Goal: Task Accomplishment & Management: Use online tool/utility

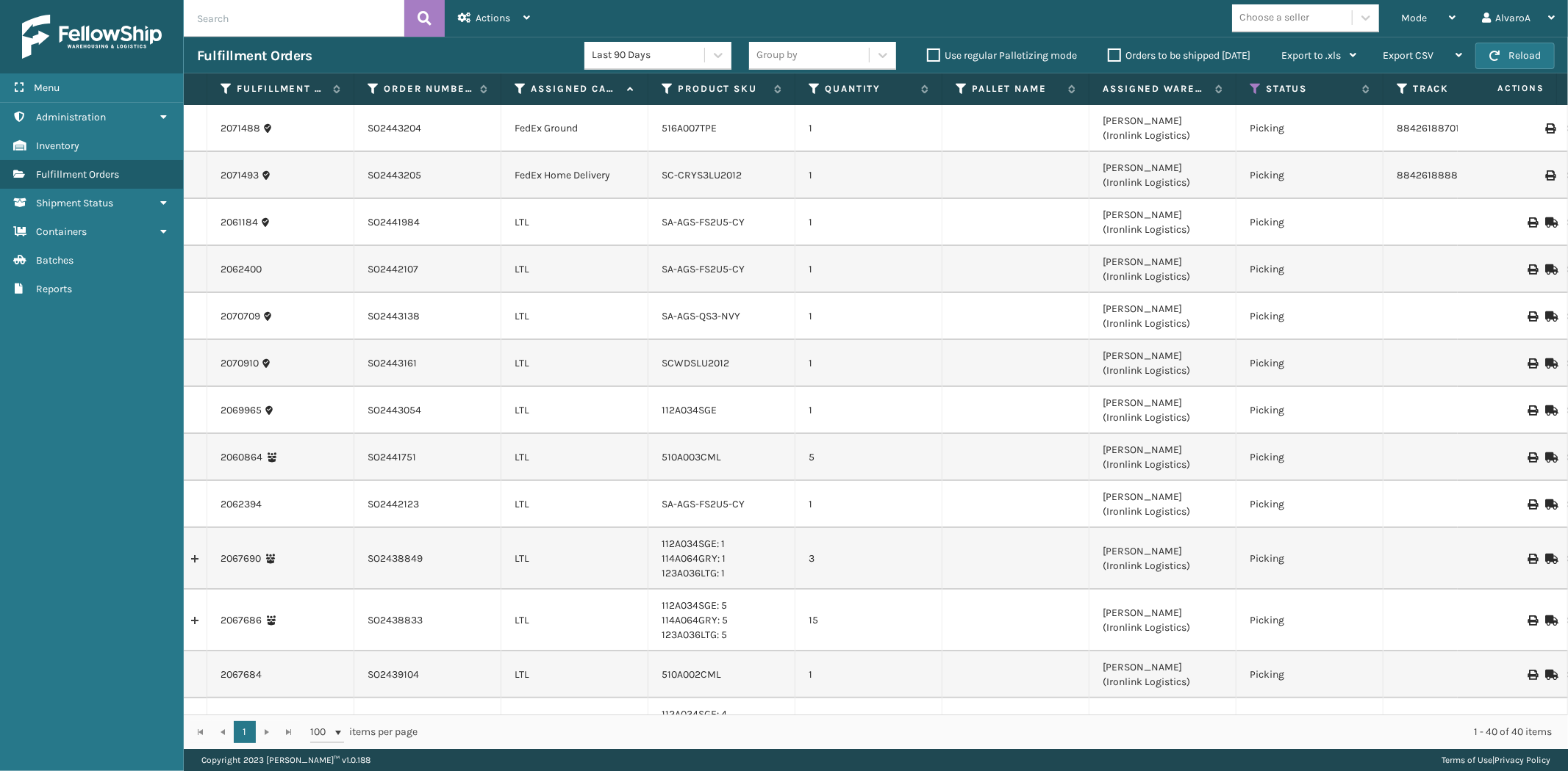
scroll to position [1516, 0]
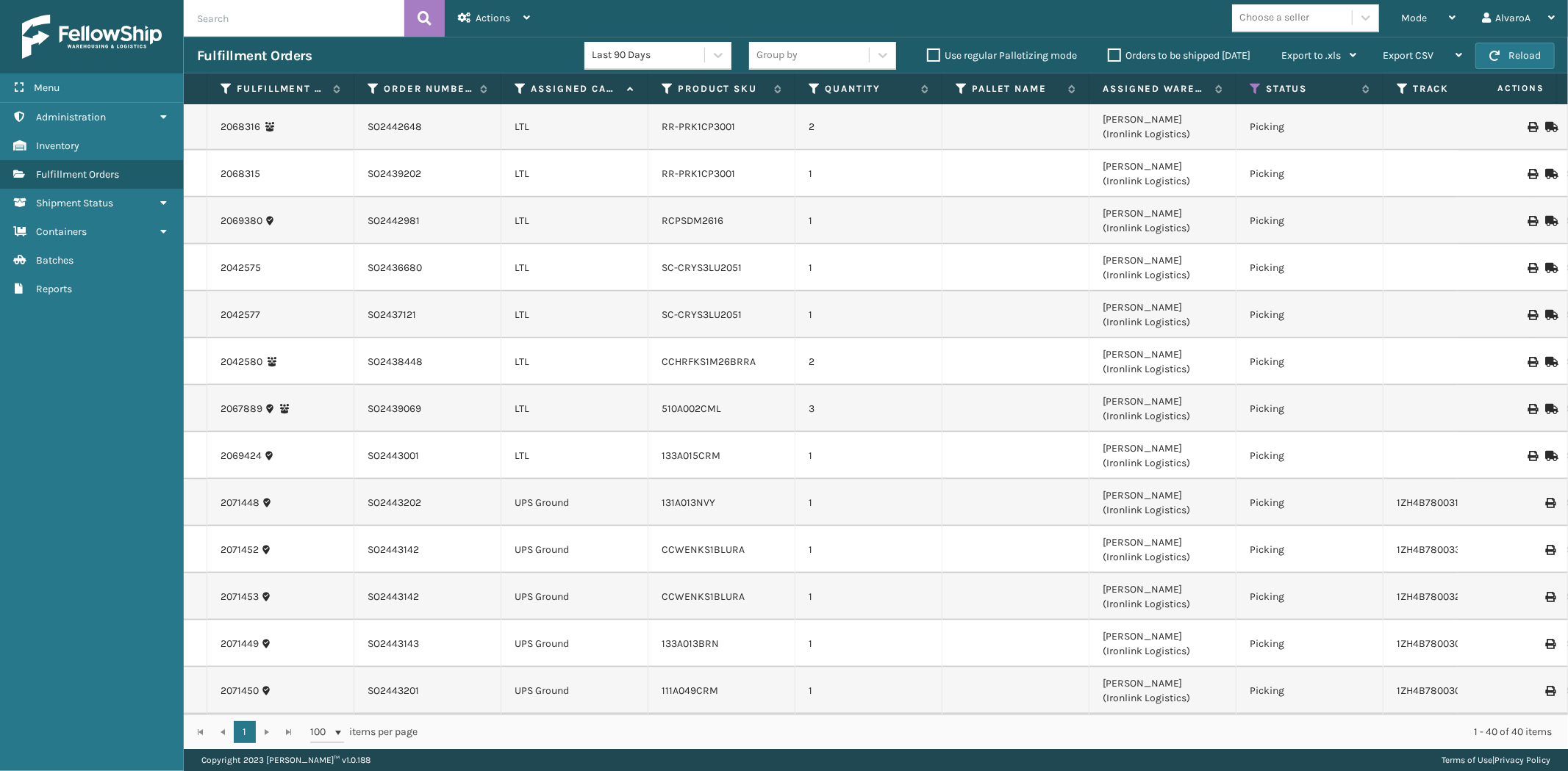
click at [303, 17] on input "text" at bounding box center [294, 18] width 220 height 37
type input "SO2441544"
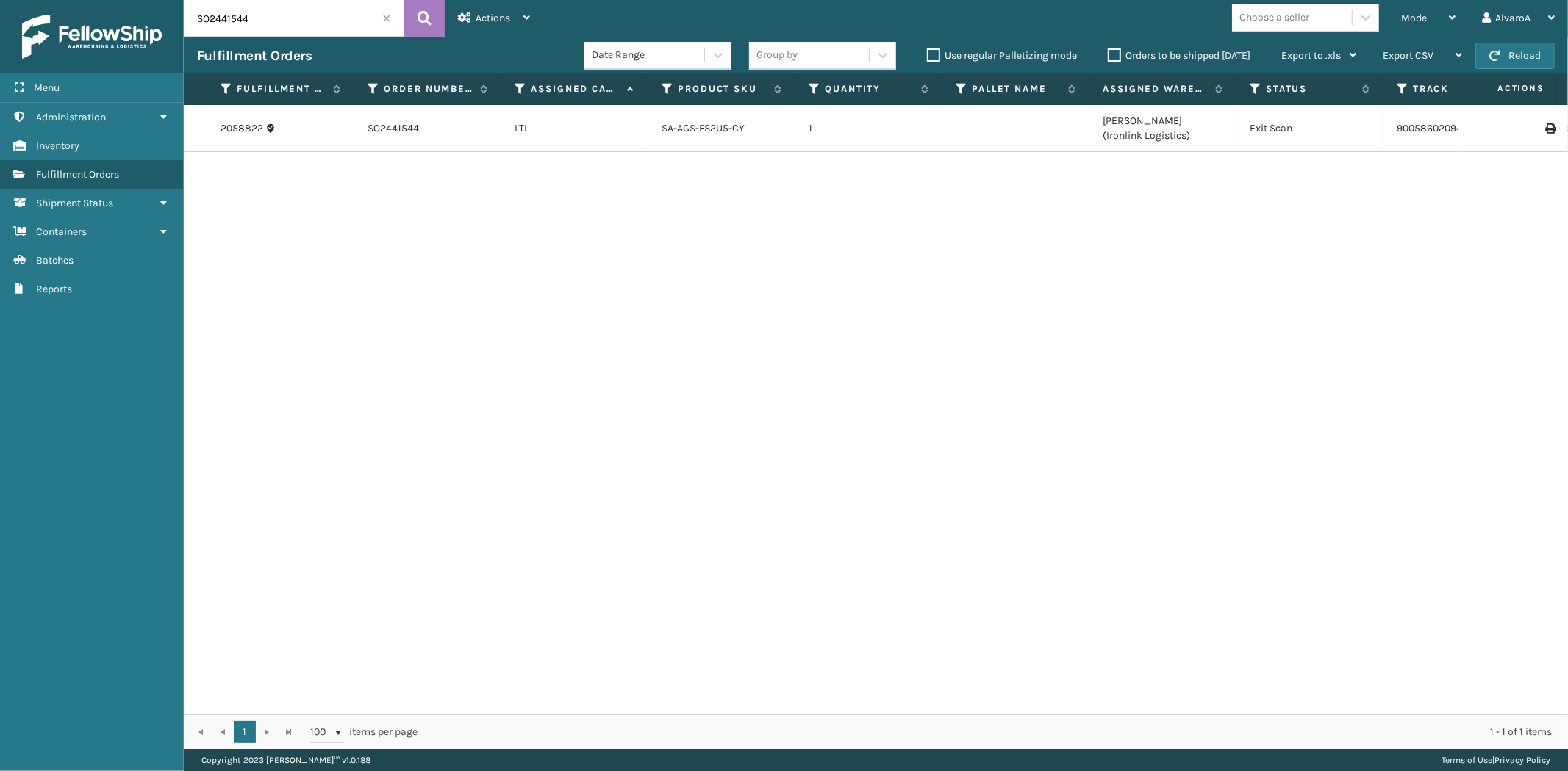
drag, startPoint x: 310, startPoint y: 12, endPoint x: 179, endPoint y: 33, distance: 132.7
click at [179, 0] on div "Menu Administration Inventory Fulfillment Orders Shipment Status Containers Bat…" at bounding box center [784, 0] width 1568 height 0
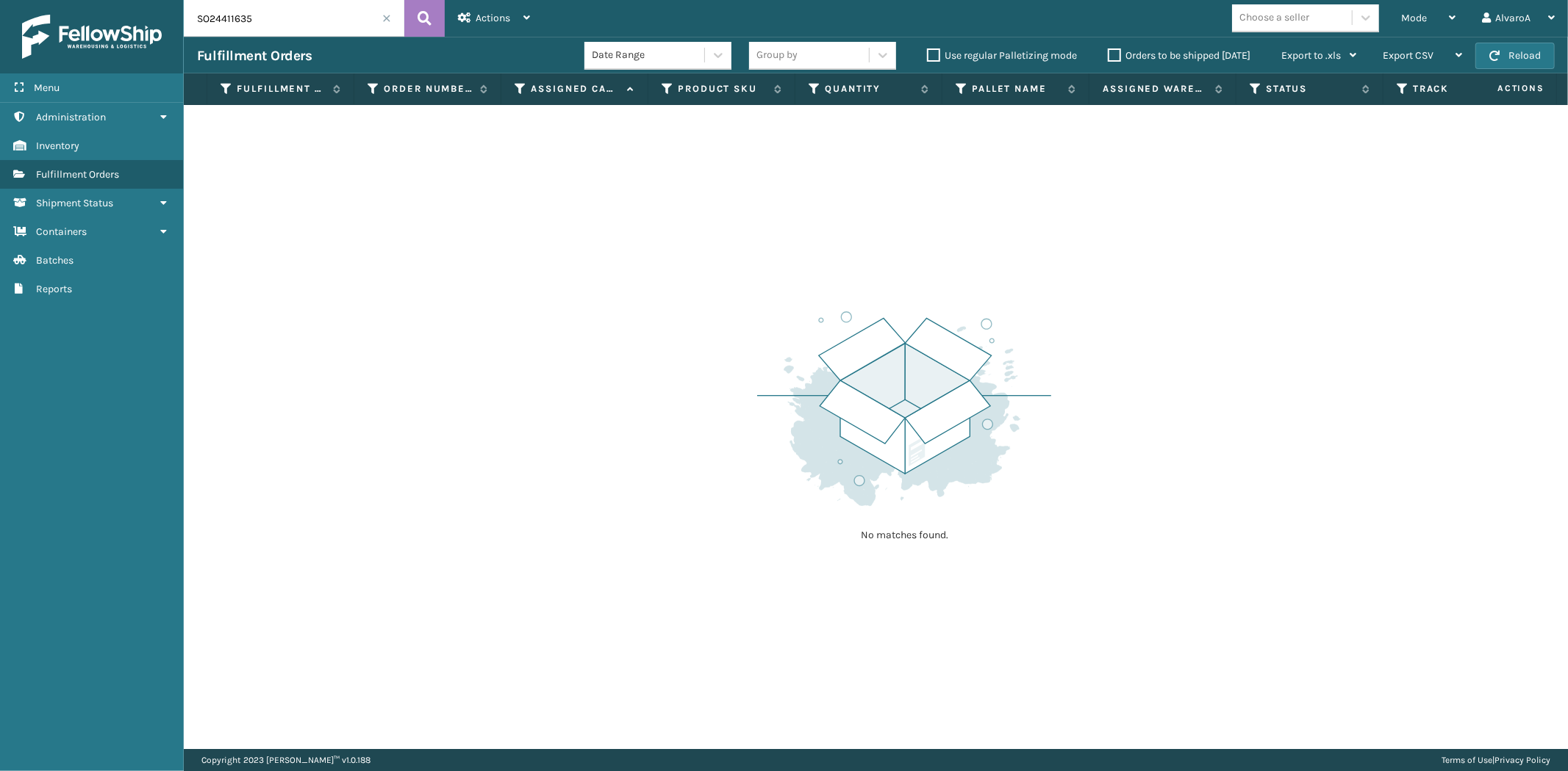
drag, startPoint x: 292, startPoint y: 17, endPoint x: 216, endPoint y: 33, distance: 77.7
click at [216, 33] on input "SO24411635" at bounding box center [294, 18] width 220 height 37
type input "SO2441635"
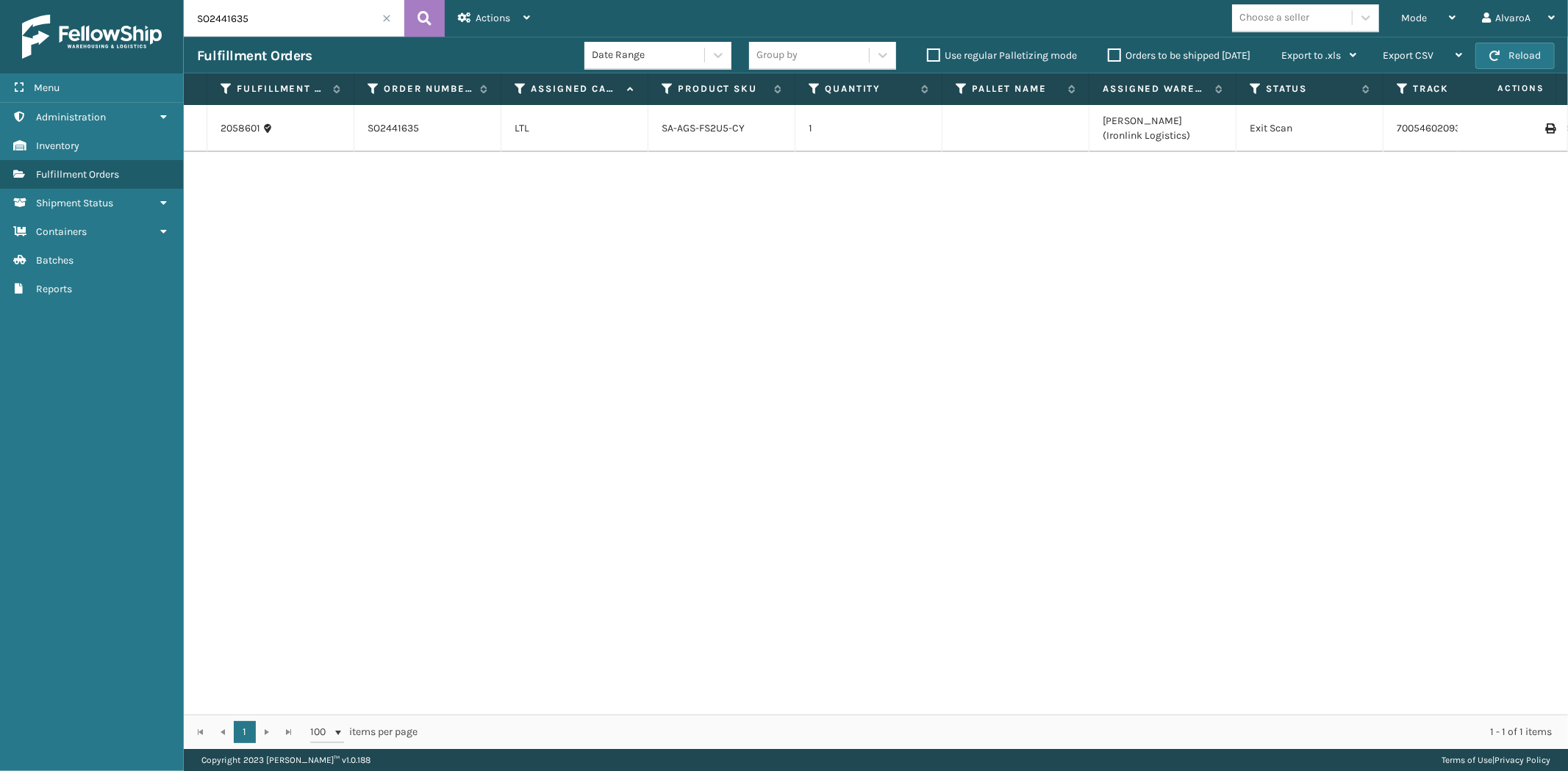
drag, startPoint x: 396, startPoint y: 29, endPoint x: 388, endPoint y: 17, distance: 14.4
click at [392, 27] on input "SO2441635" at bounding box center [294, 18] width 220 height 37
click at [386, 17] on span at bounding box center [386, 18] width 9 height 9
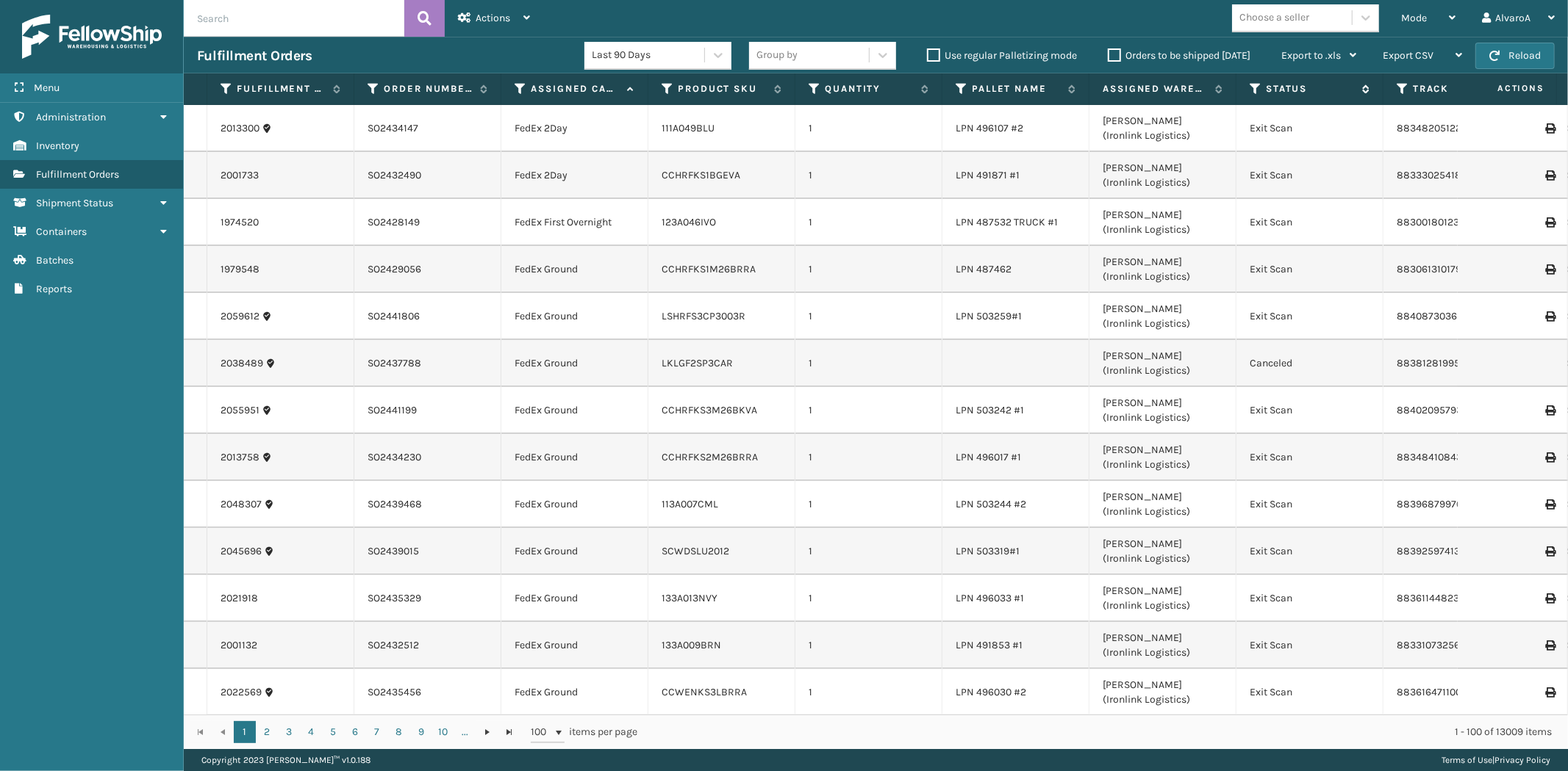
click at [1254, 85] on icon at bounding box center [1255, 88] width 12 height 13
click at [270, 32] on input "text" at bounding box center [294, 18] width 220 height 37
type input "SO2441635"
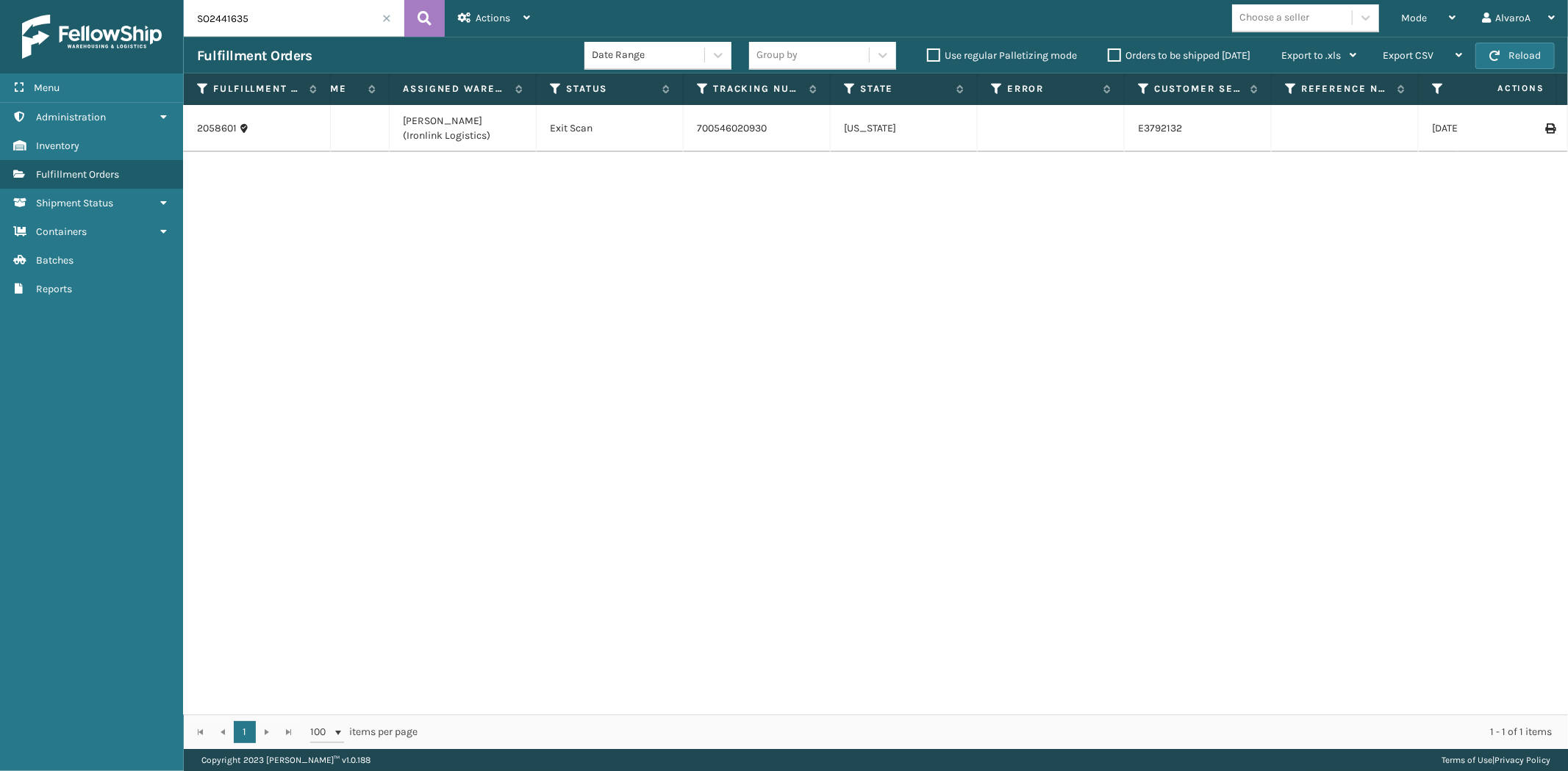
scroll to position [0, 623]
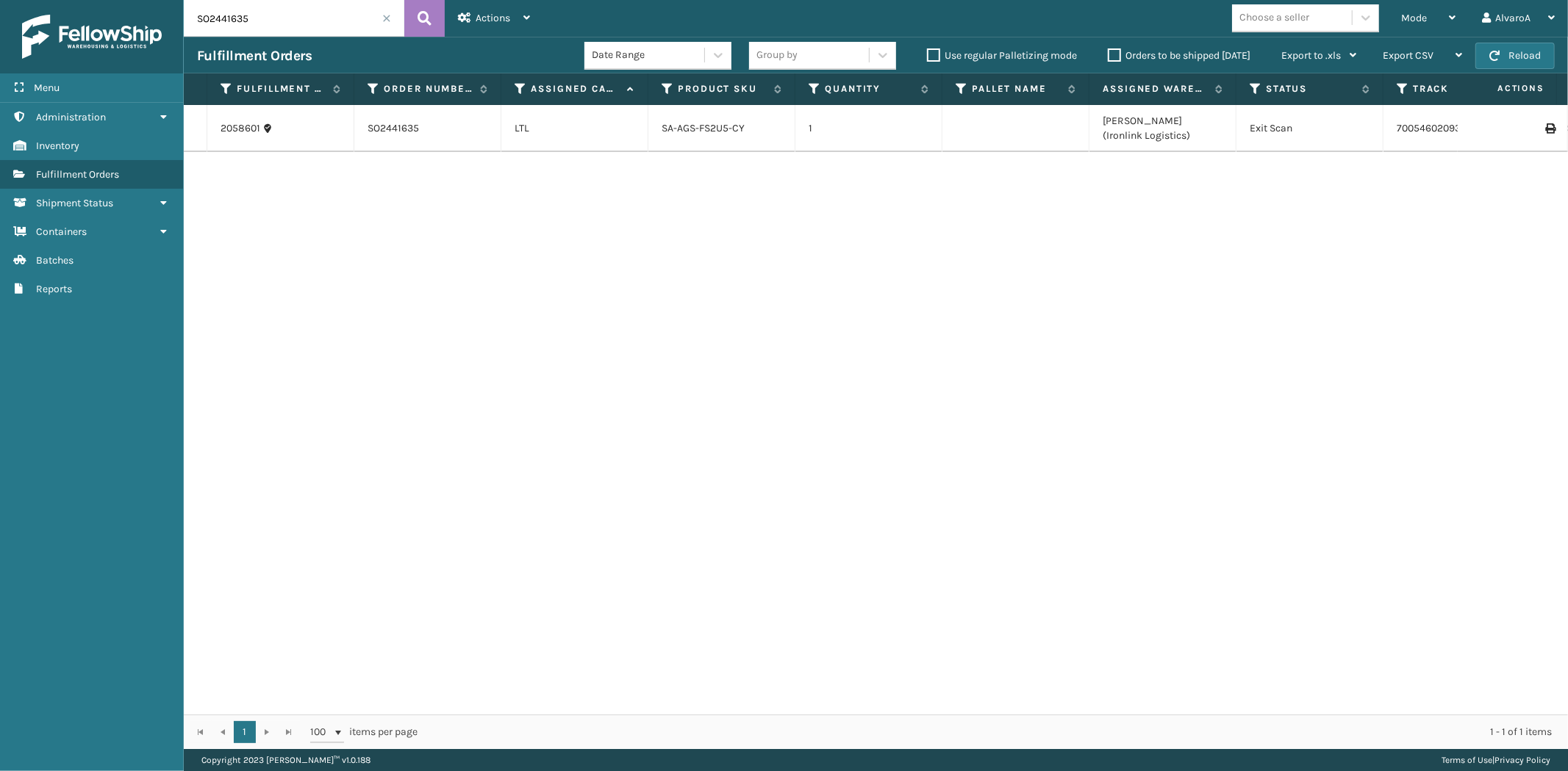
click at [387, 25] on input "SO2441635" at bounding box center [294, 18] width 220 height 37
click at [390, 17] on span at bounding box center [386, 18] width 9 height 9
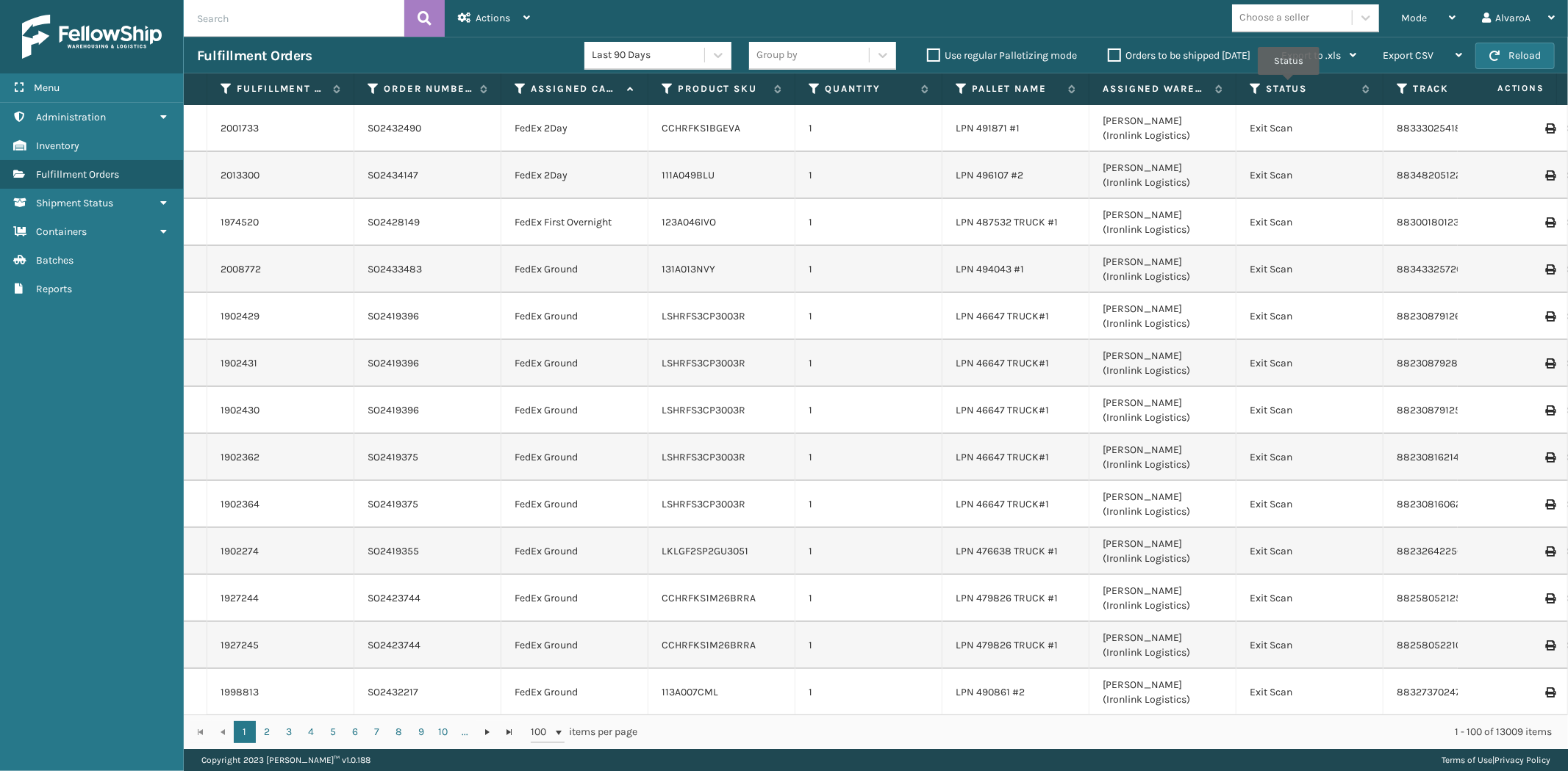
click at [1254, 96] on th "Status" at bounding box center [1310, 89] width 147 height 32
click at [1249, 81] on th "Status" at bounding box center [1310, 89] width 147 height 32
click at [1251, 82] on icon at bounding box center [1255, 88] width 12 height 13
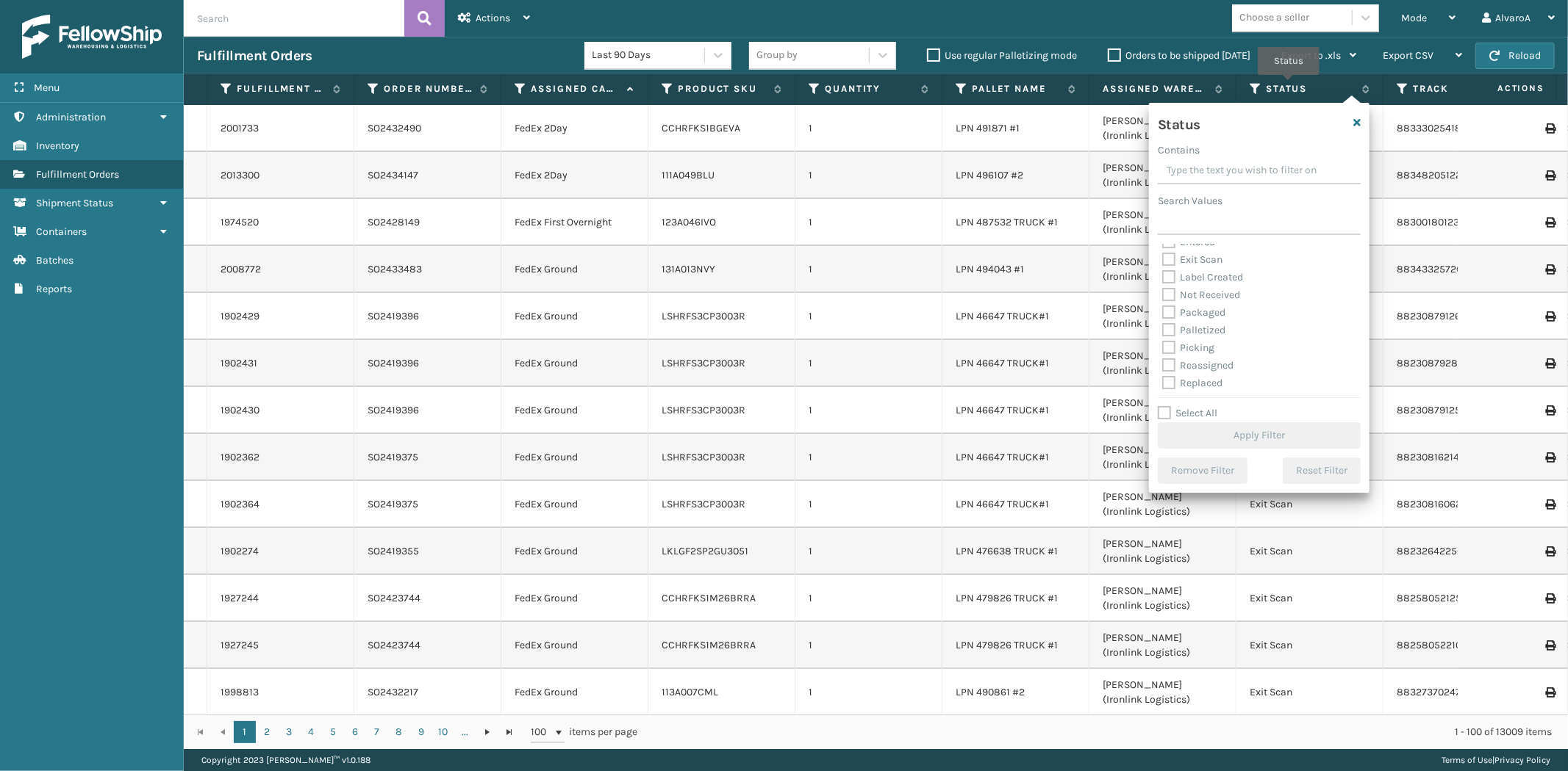
scroll to position [81, 0]
click at [1165, 317] on label "Picking" at bounding box center [1188, 312] width 52 height 12
click at [1163, 313] on input "Picking" at bounding box center [1162, 307] width 1 height 9
checkbox input "true"
click at [1180, 446] on button "Apply Filter" at bounding box center [1259, 435] width 203 height 27
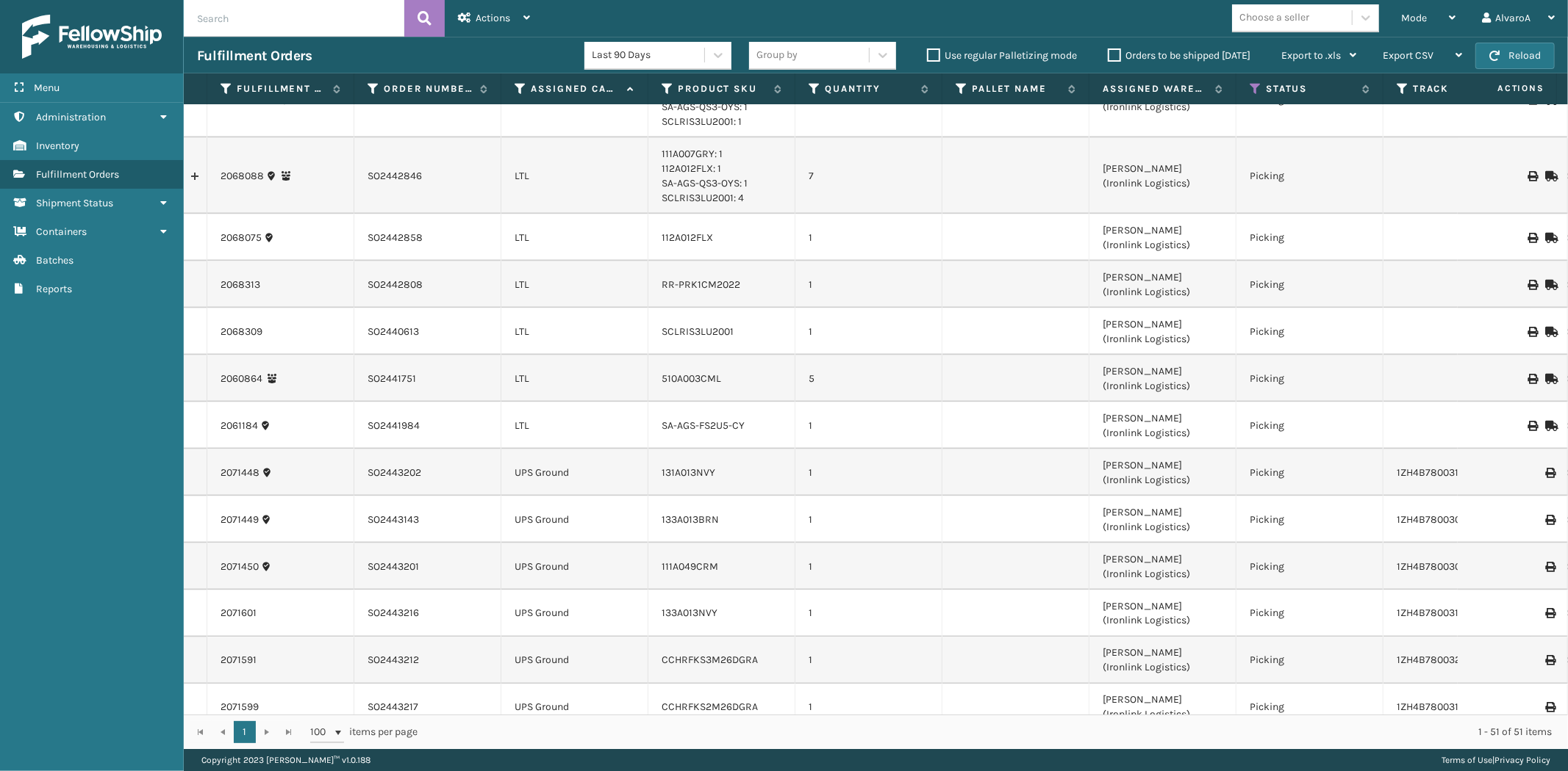
scroll to position [1959, 0]
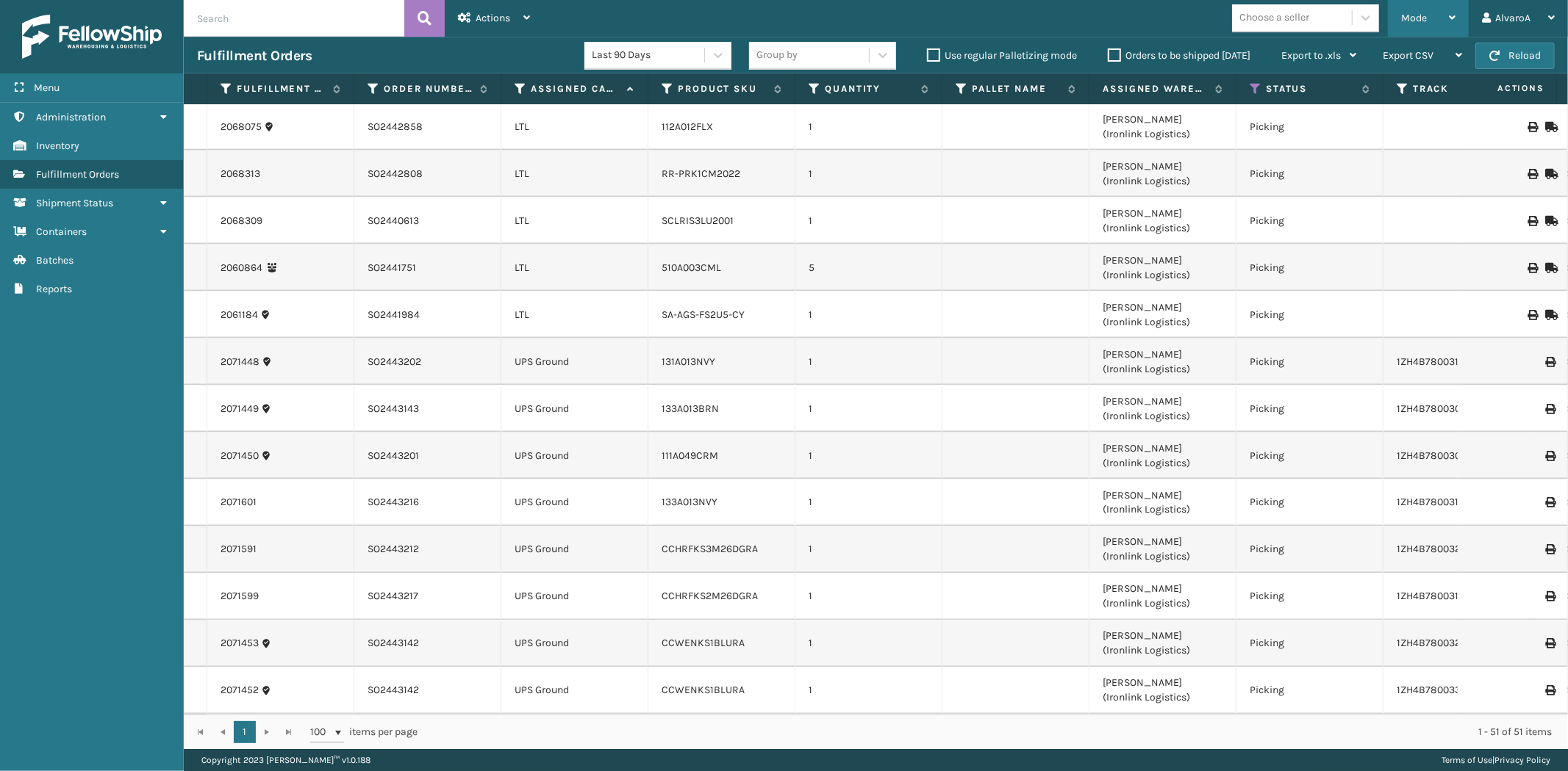
click at [1406, 21] on span "Mode" at bounding box center [1414, 18] width 26 height 12
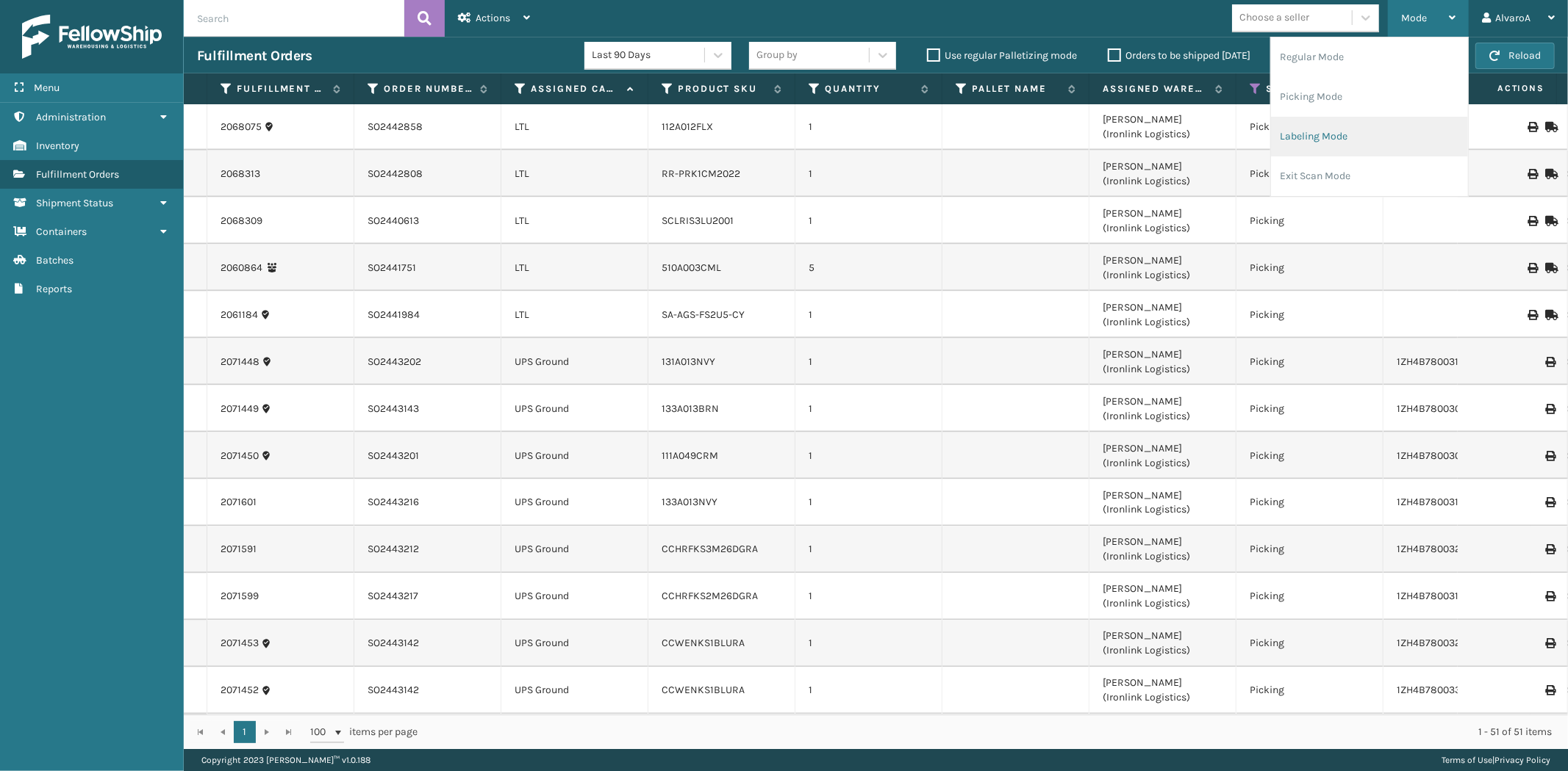
click at [1320, 136] on li "Labeling Mode" at bounding box center [1369, 136] width 197 height 40
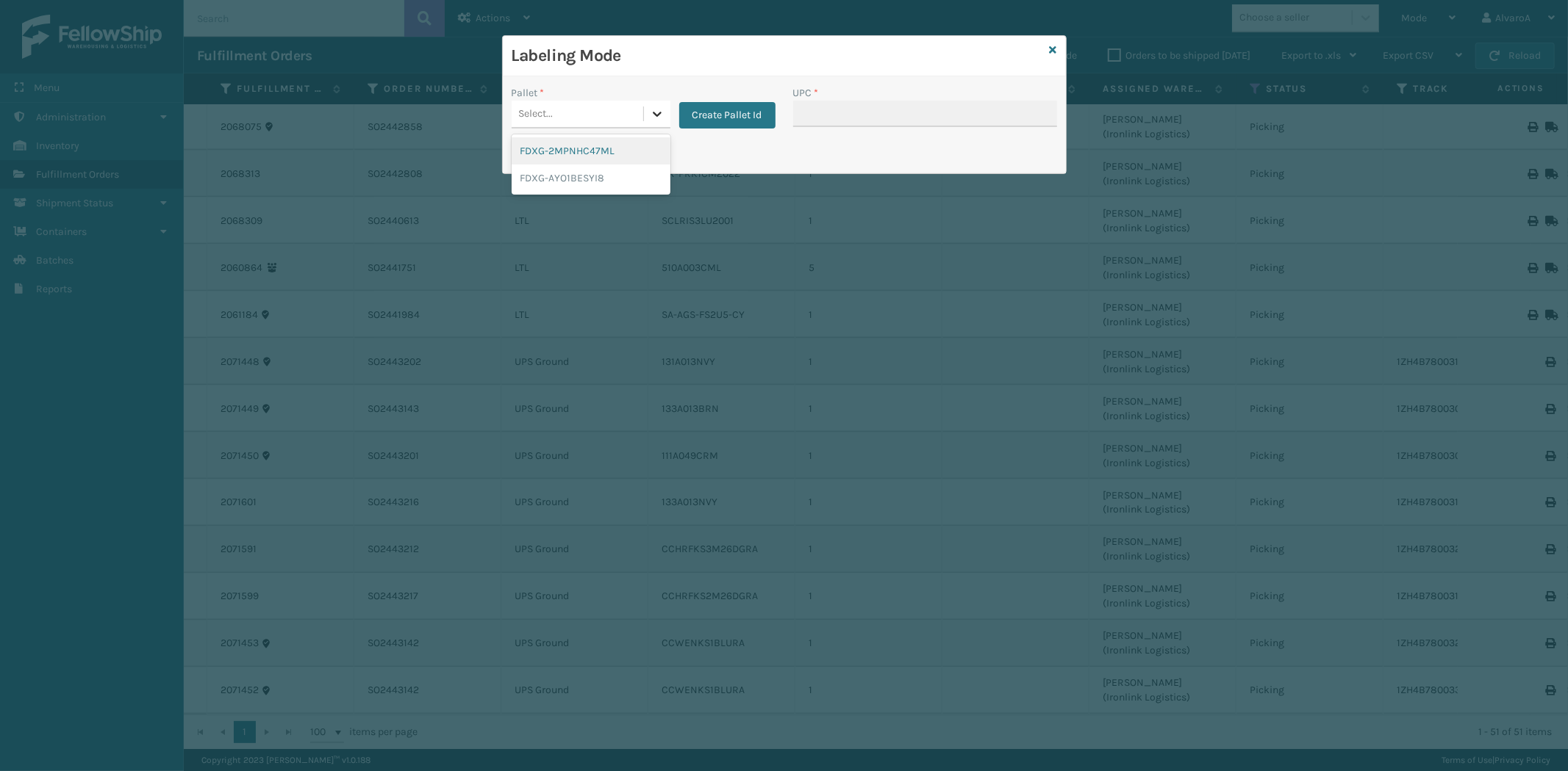
click at [651, 113] on icon at bounding box center [657, 113] width 15 height 15
click at [707, 114] on button "Create Pallet Id" at bounding box center [727, 115] width 96 height 27
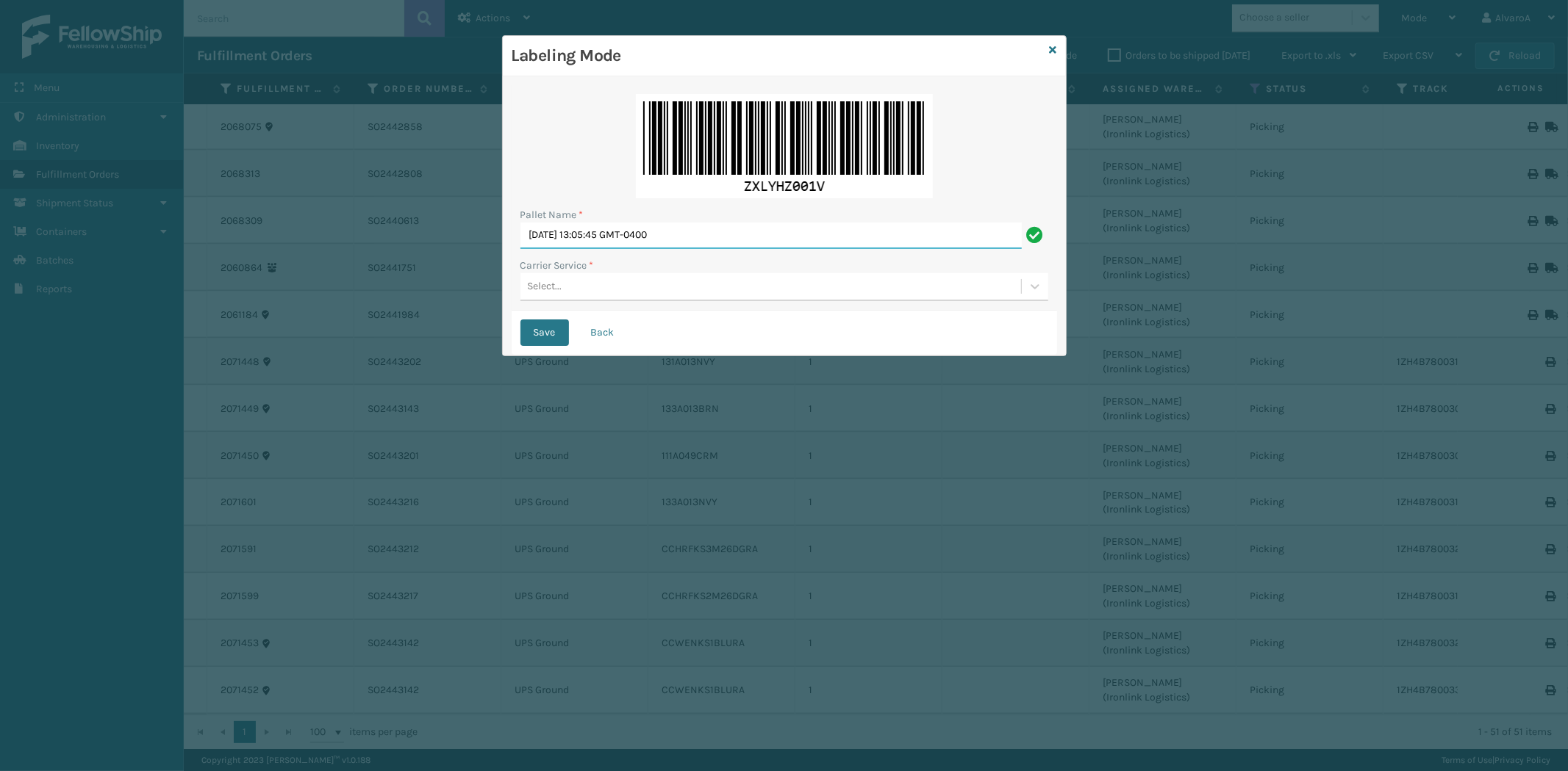
drag, startPoint x: 781, startPoint y: 243, endPoint x: 273, endPoint y: 351, distance: 519.4
click at [278, 350] on div "Labeling Mode Pallet Name * [DATE] 13:05:45 GMT-0400 Carrier Service * Select..…" at bounding box center [784, 385] width 1568 height 771
type input "LPN 508611 #1"
click at [583, 292] on div "Select..." at bounding box center [770, 287] width 500 height 24
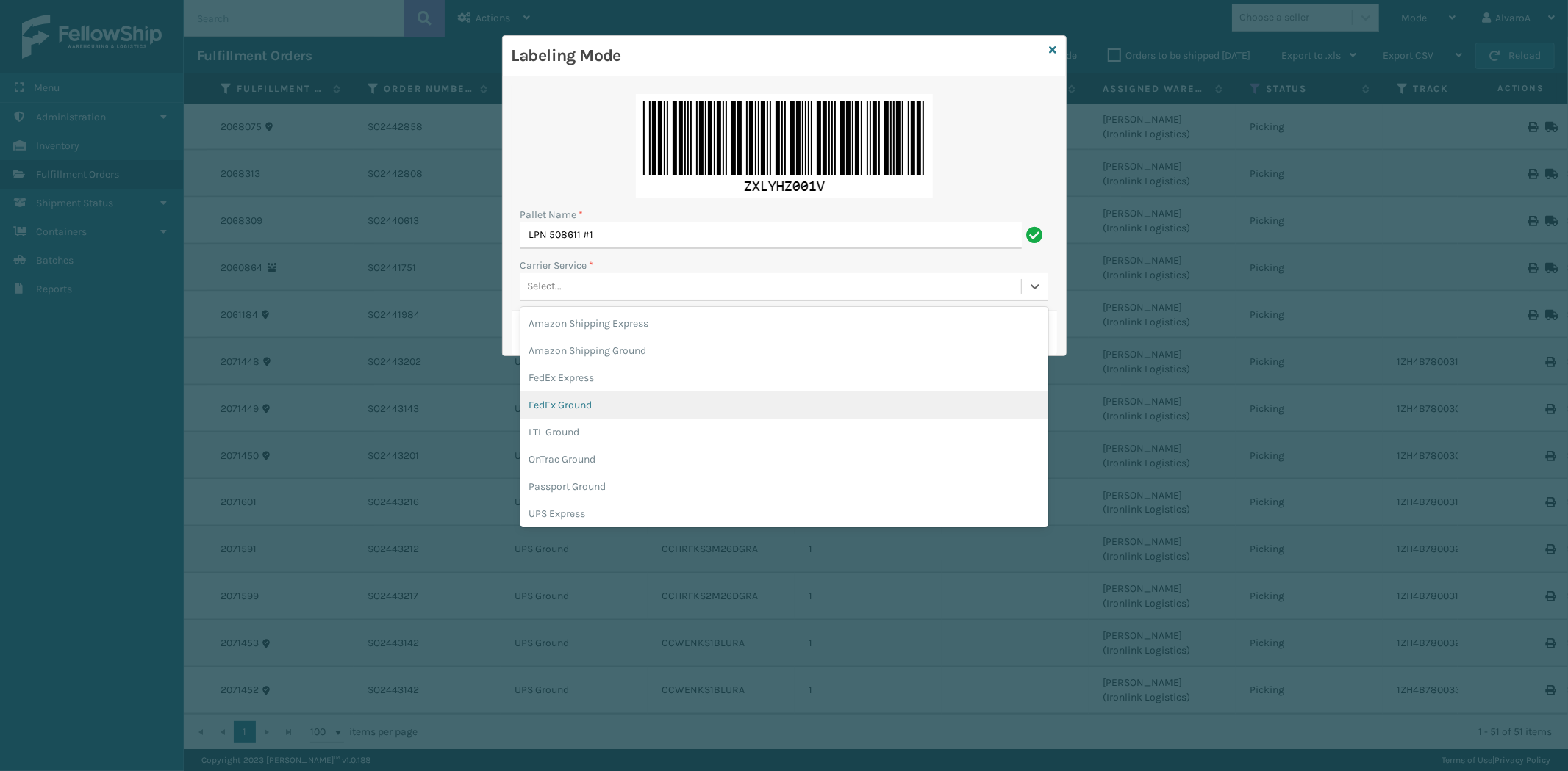
click at [554, 397] on div "FedEx Ground" at bounding box center [784, 404] width 528 height 27
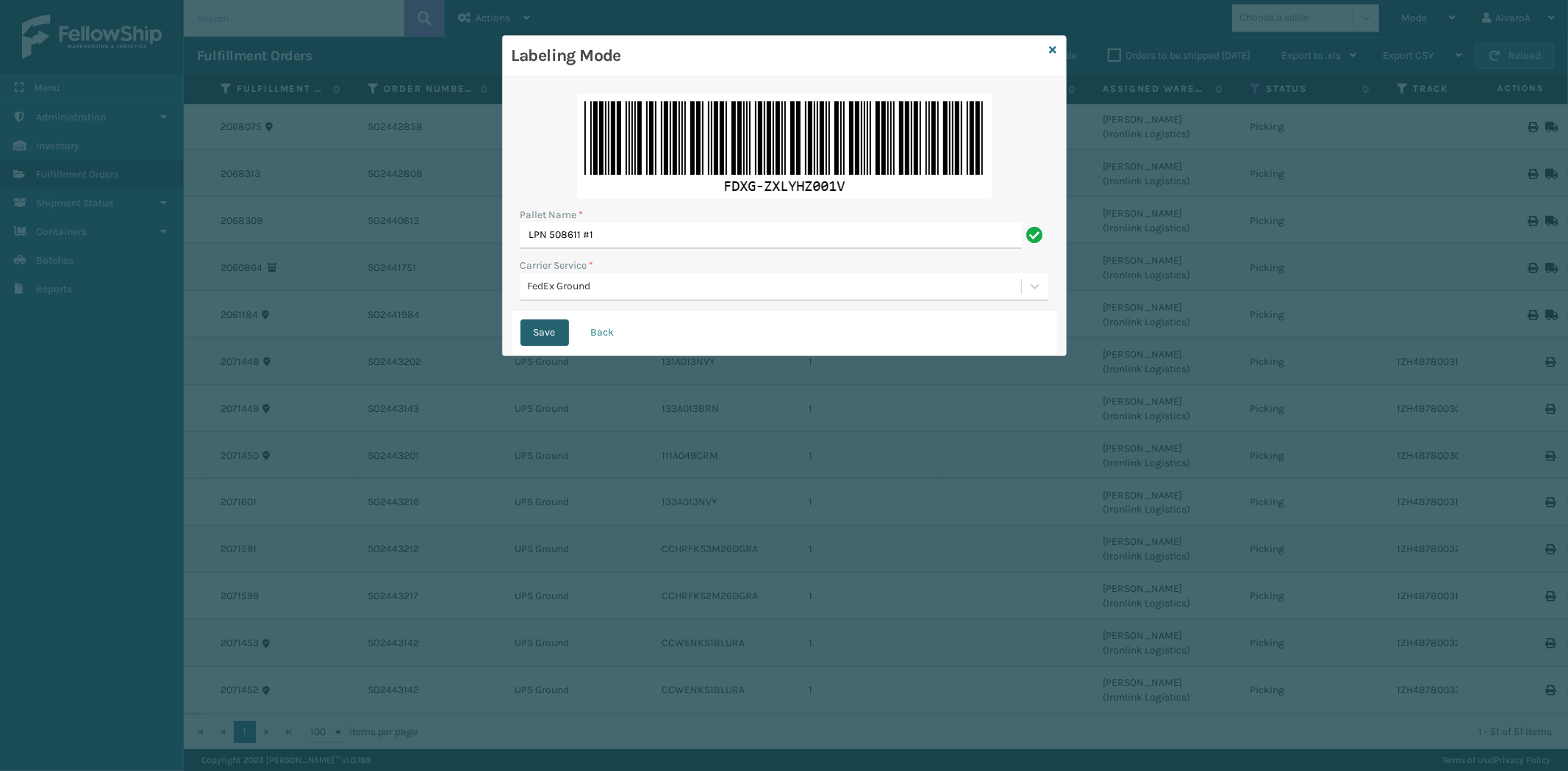
click at [548, 329] on button "Save" at bounding box center [544, 332] width 48 height 27
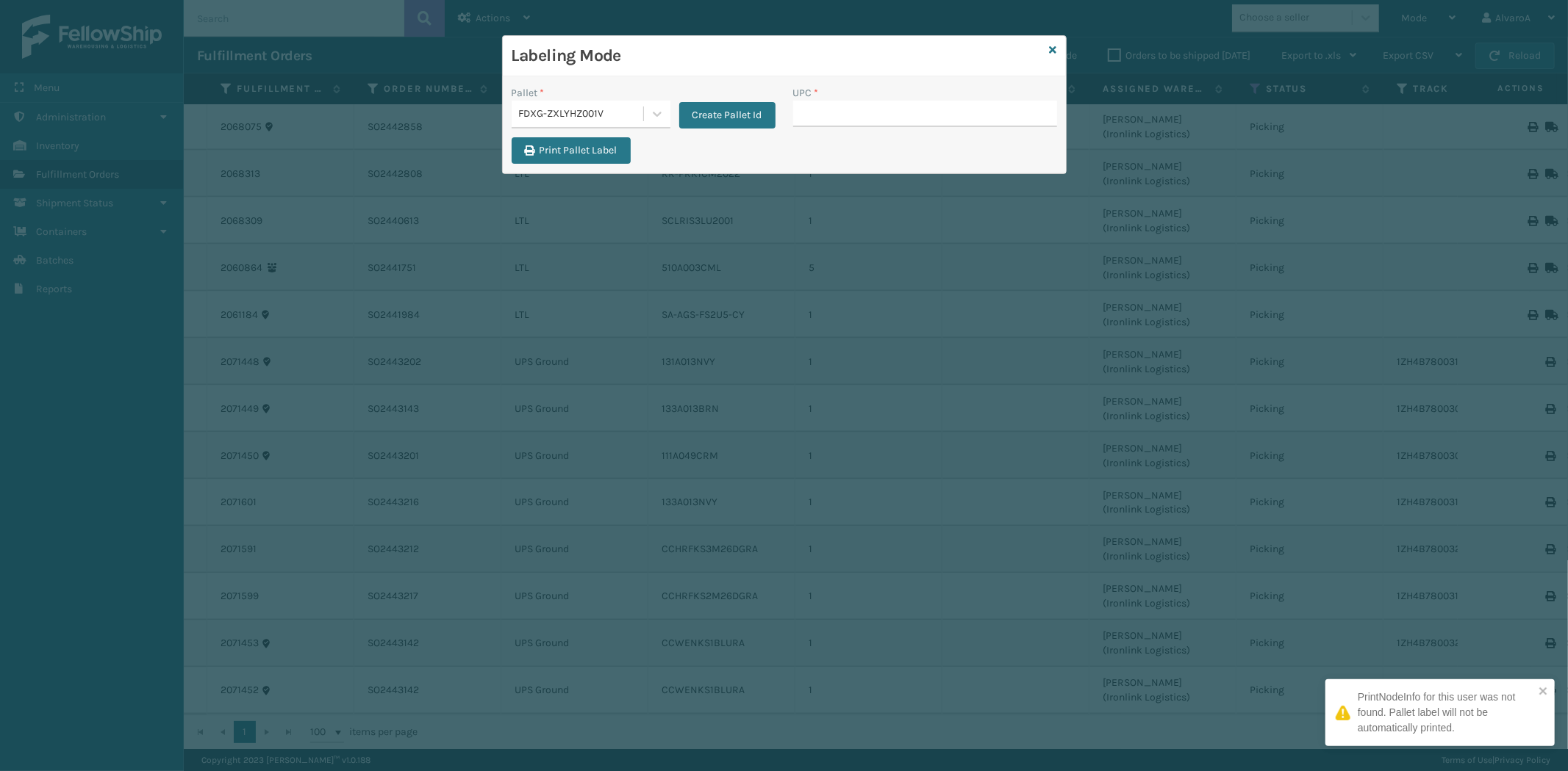
click at [838, 122] on input "UPC *" at bounding box center [924, 114] width 263 height 27
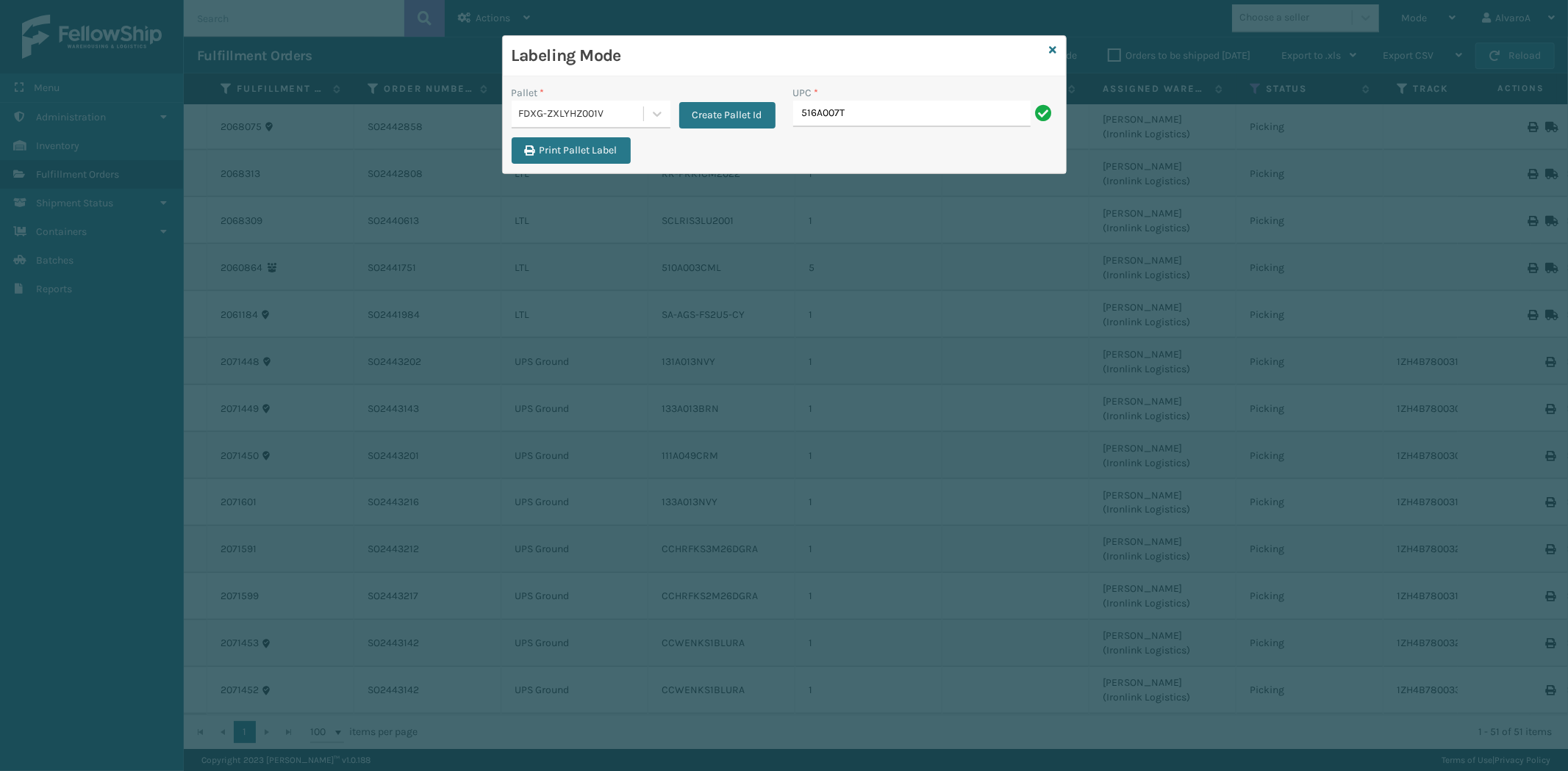
type input "516A007TPE"
type input "SC-CRYS3LU2012"
click at [1048, 47] on div "Labeling Mode" at bounding box center [784, 56] width 563 height 41
click at [1057, 47] on div "Labeling Mode Pallet * FDXG-ZXLYHZ001V Create Pallet Id UPC * Print Pallet Label" at bounding box center [784, 104] width 564 height 139
click at [1052, 49] on icon at bounding box center [1053, 50] width 8 height 10
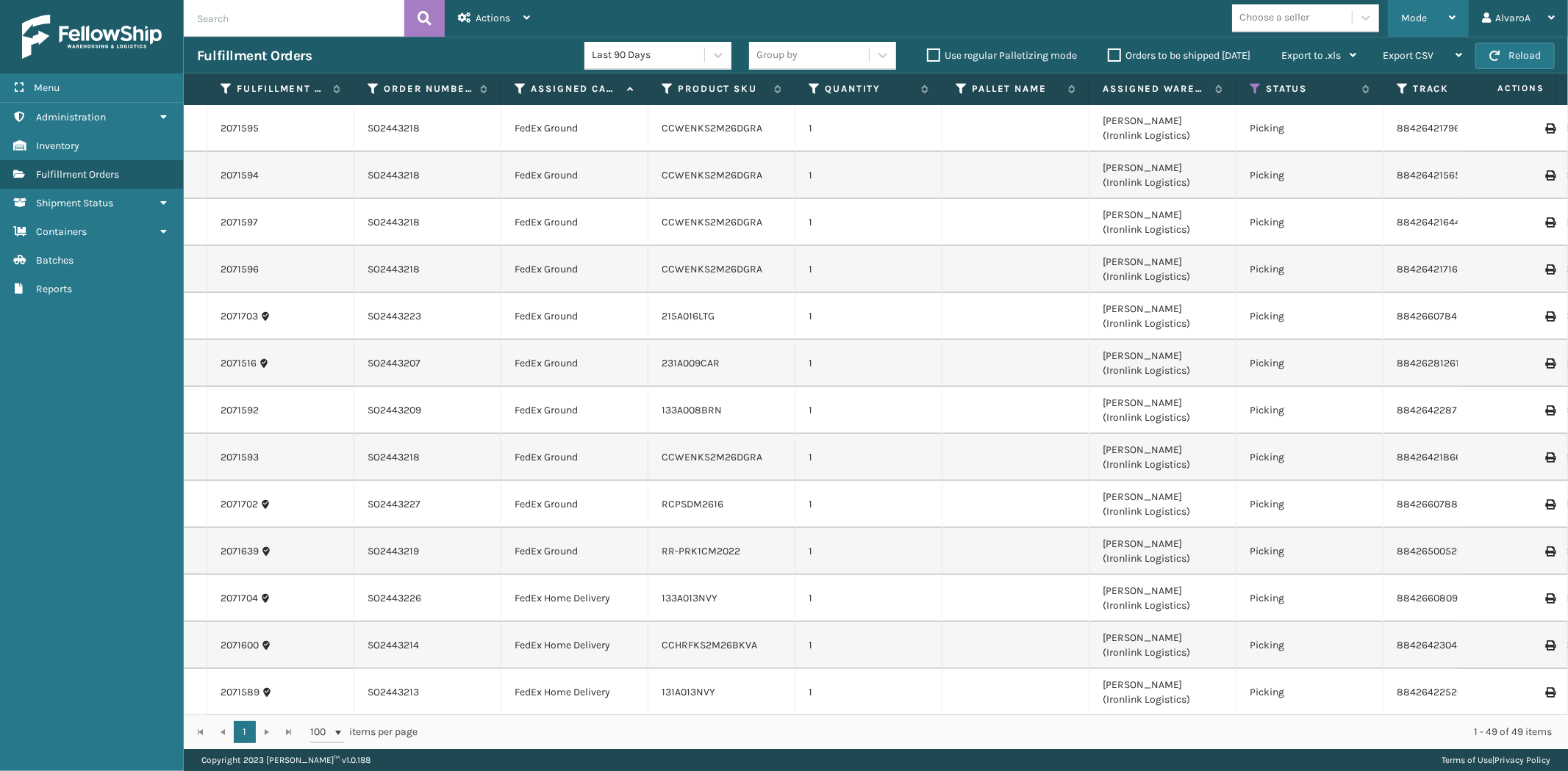
click at [1438, 10] on div "Mode" at bounding box center [1428, 18] width 54 height 37
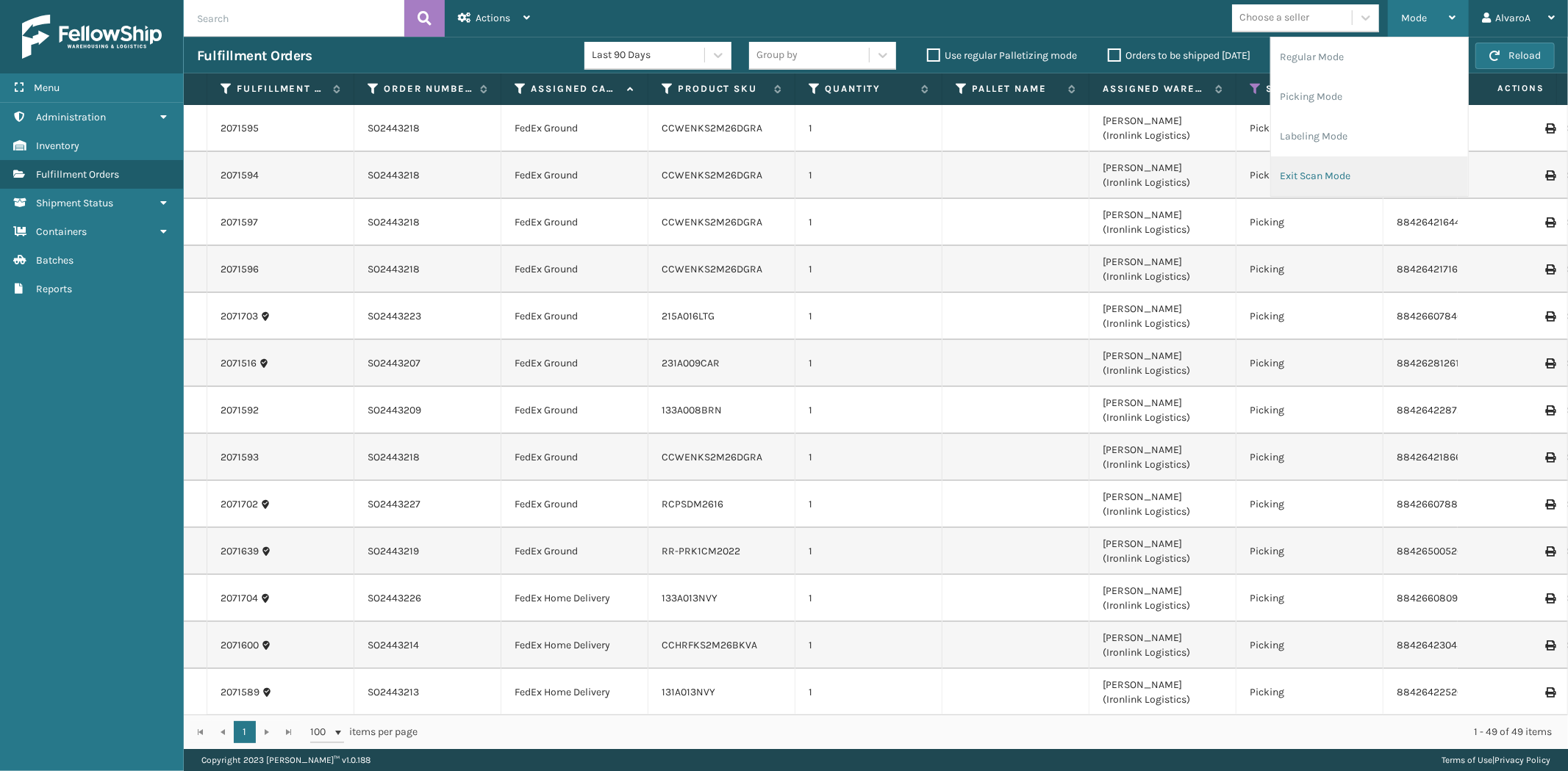
click at [1334, 171] on li "Exit Scan Mode" at bounding box center [1369, 176] width 197 height 40
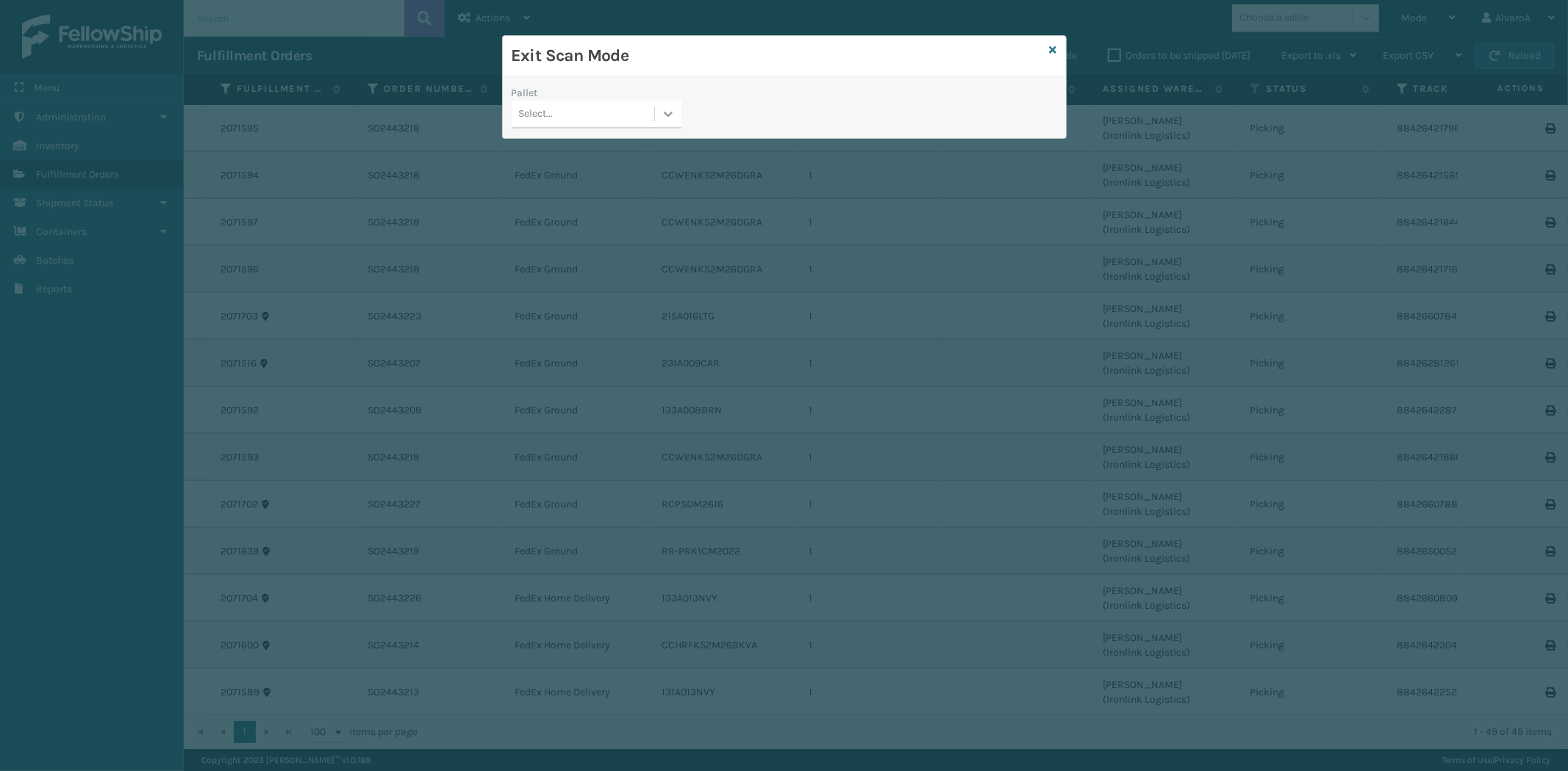
click at [663, 117] on icon at bounding box center [668, 113] width 15 height 15
click at [569, 193] on div "FDXG-ZXLYHZ001V" at bounding box center [596, 205] width 170 height 27
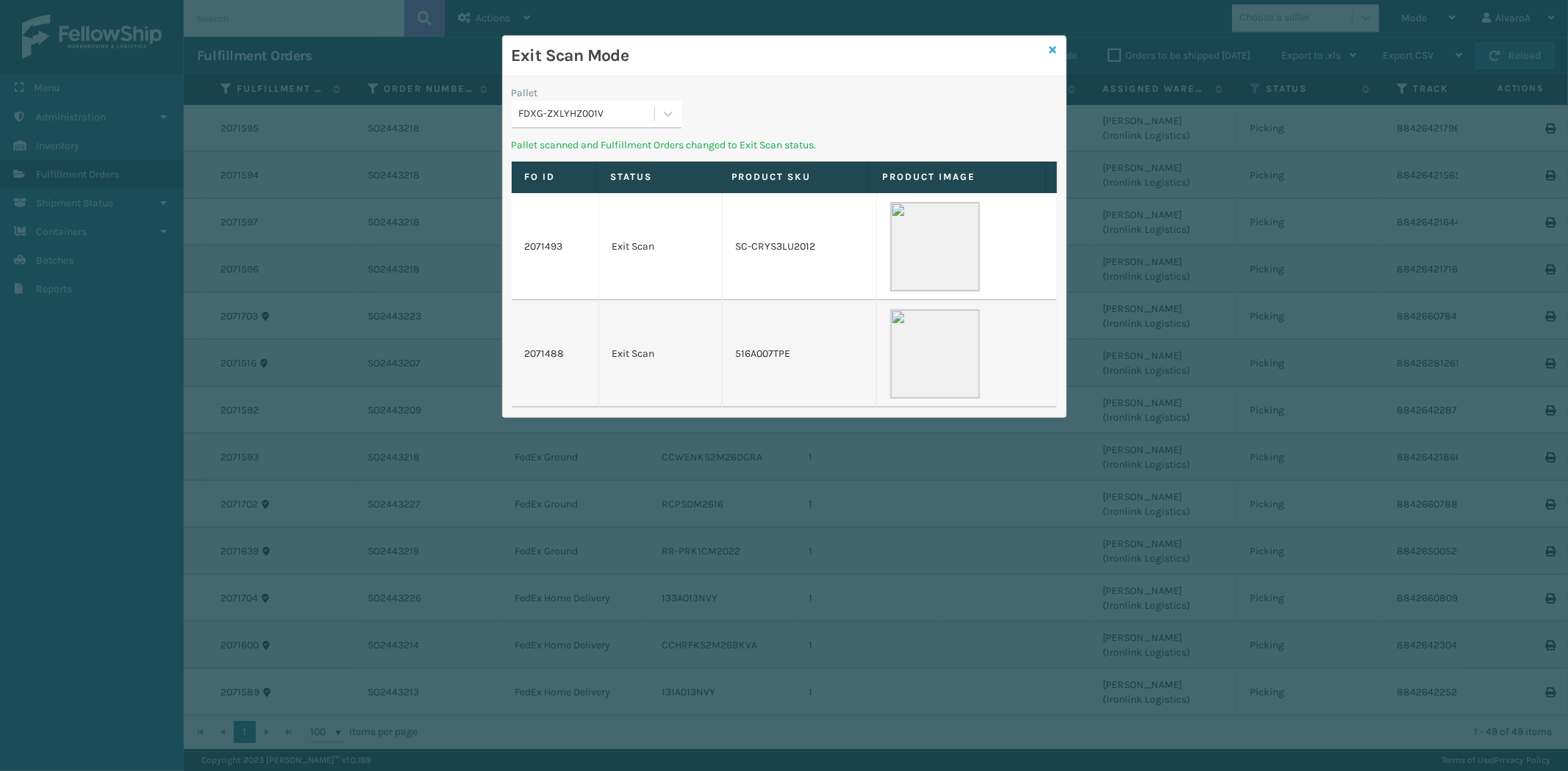
click at [1055, 53] on icon at bounding box center [1053, 50] width 8 height 10
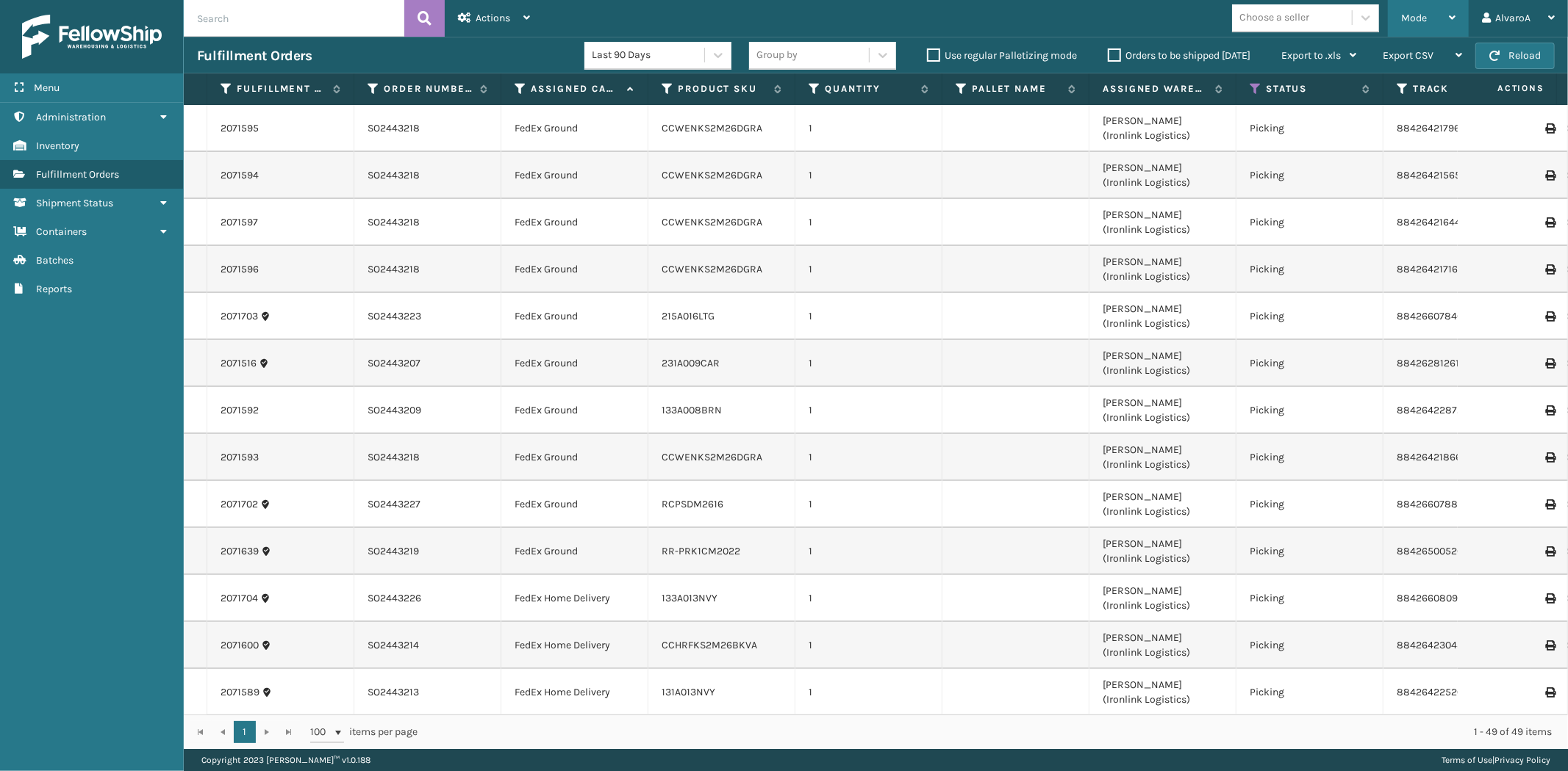
click at [1429, 25] on div "Mode" at bounding box center [1428, 18] width 54 height 37
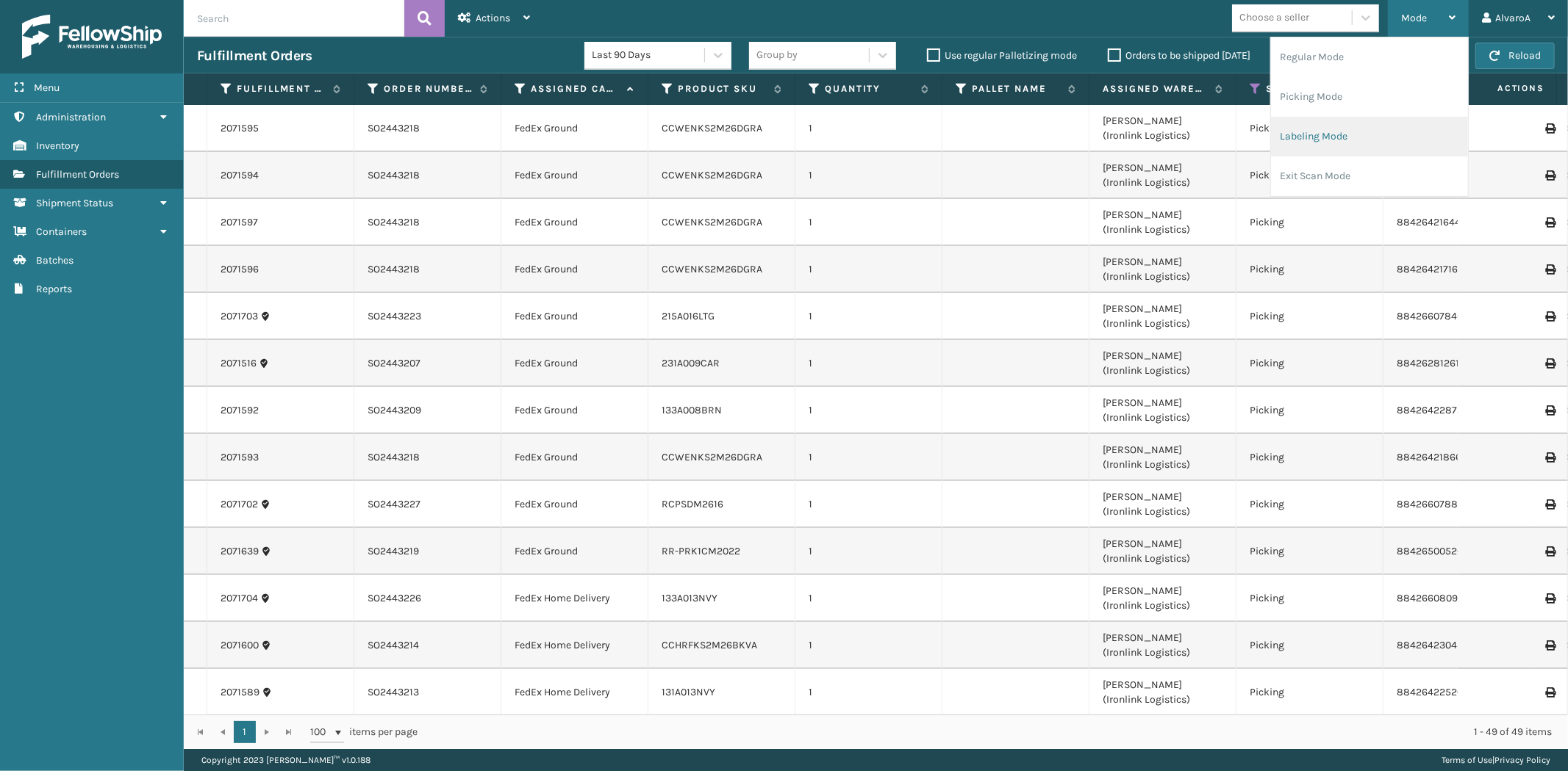
click at [1313, 130] on li "Labeling Mode" at bounding box center [1369, 136] width 197 height 40
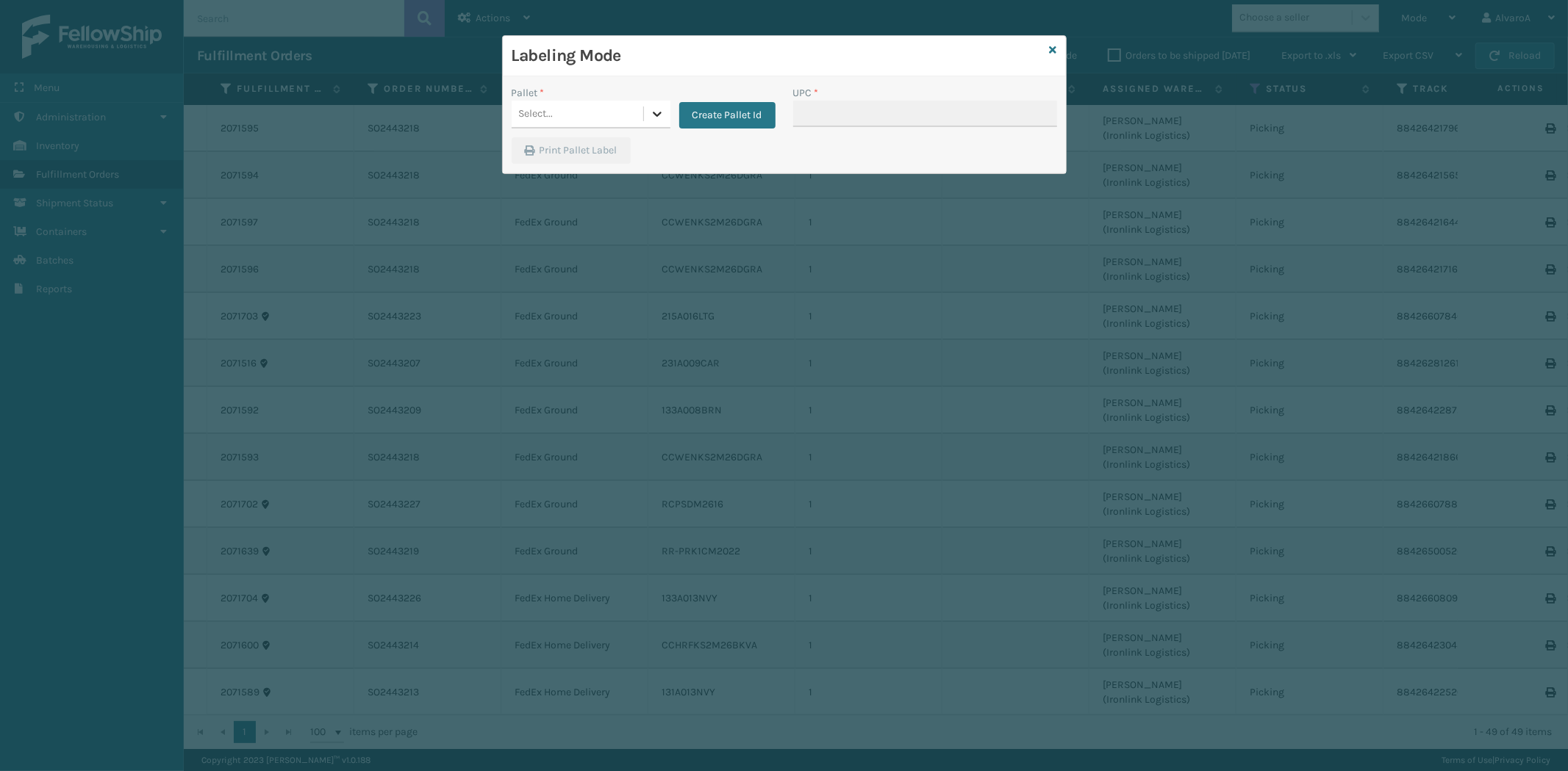
click at [655, 126] on div at bounding box center [657, 114] width 27 height 27
click at [702, 115] on button "Create Pallet Id" at bounding box center [727, 115] width 96 height 27
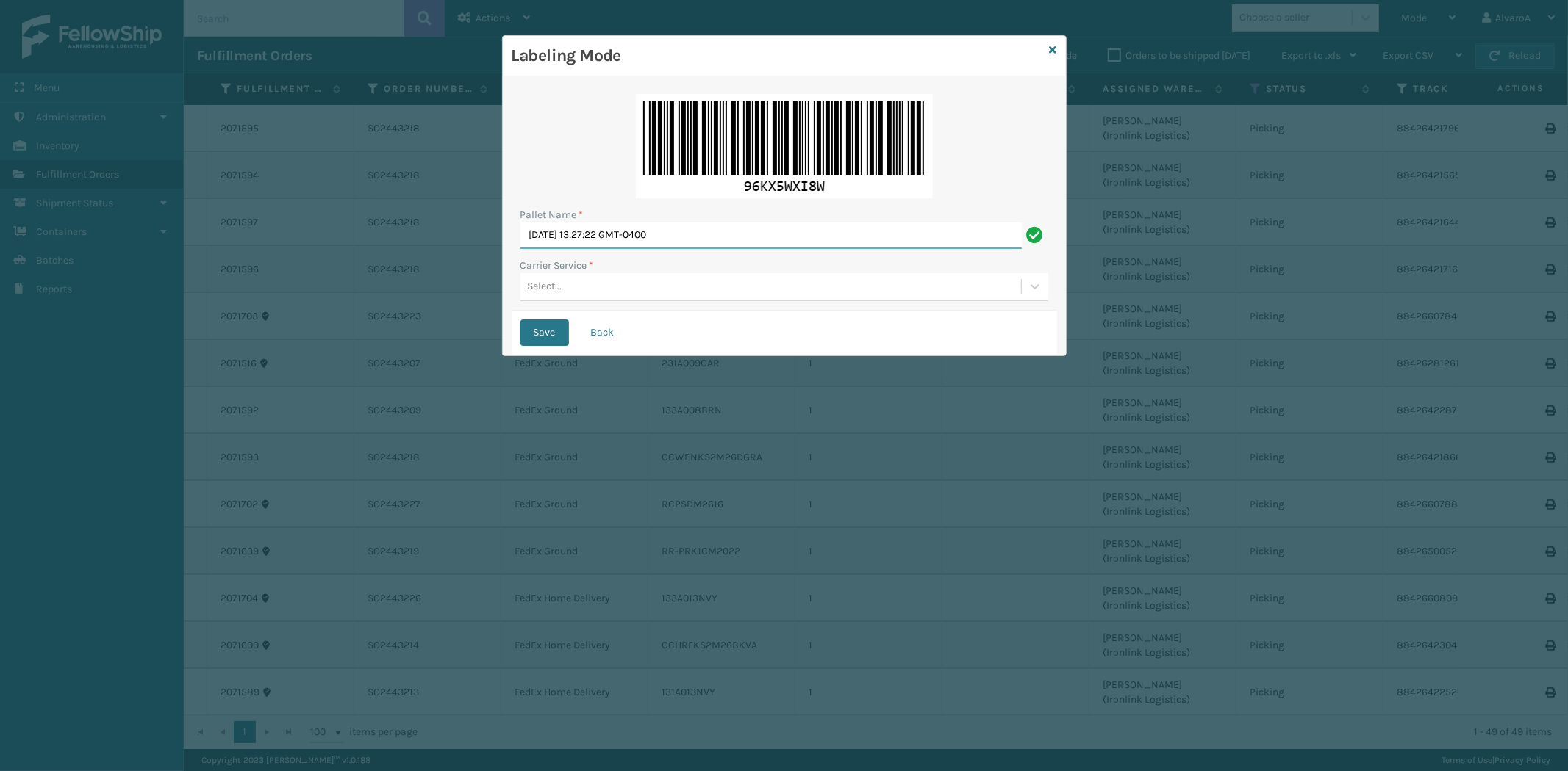
drag, startPoint x: 717, startPoint y: 228, endPoint x: 255, endPoint y: 262, distance: 463.2
click at [263, 270] on div "Labeling Mode Pallet Name * [DATE] 13:27:22 GMT-0400 Carrier Service * Select..…" at bounding box center [784, 385] width 1568 height 771
type input "LPN 508610#1"
click at [614, 294] on div "Select..." at bounding box center [770, 287] width 500 height 24
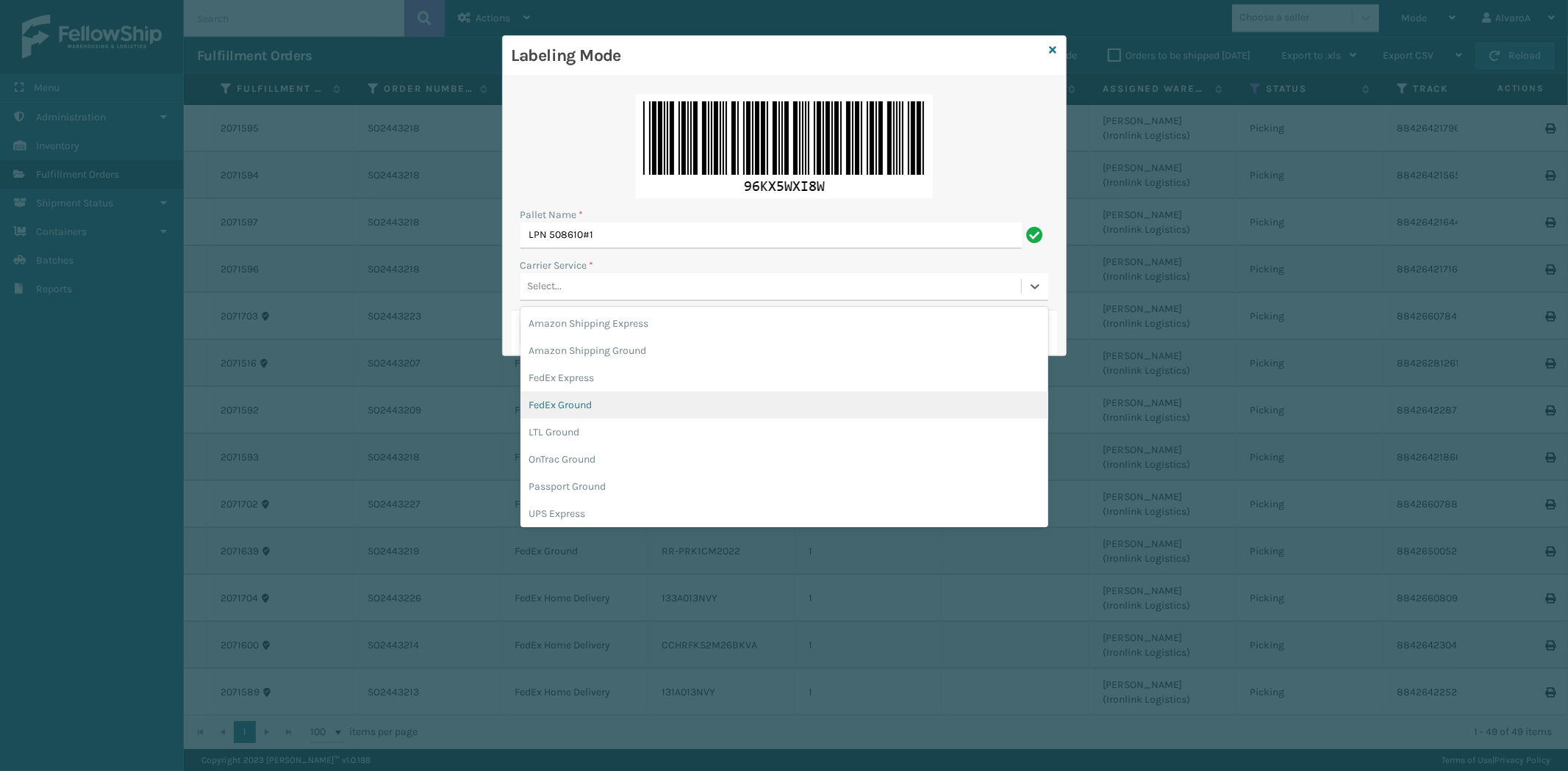
click at [570, 397] on div "FedEx Ground" at bounding box center [784, 404] width 528 height 27
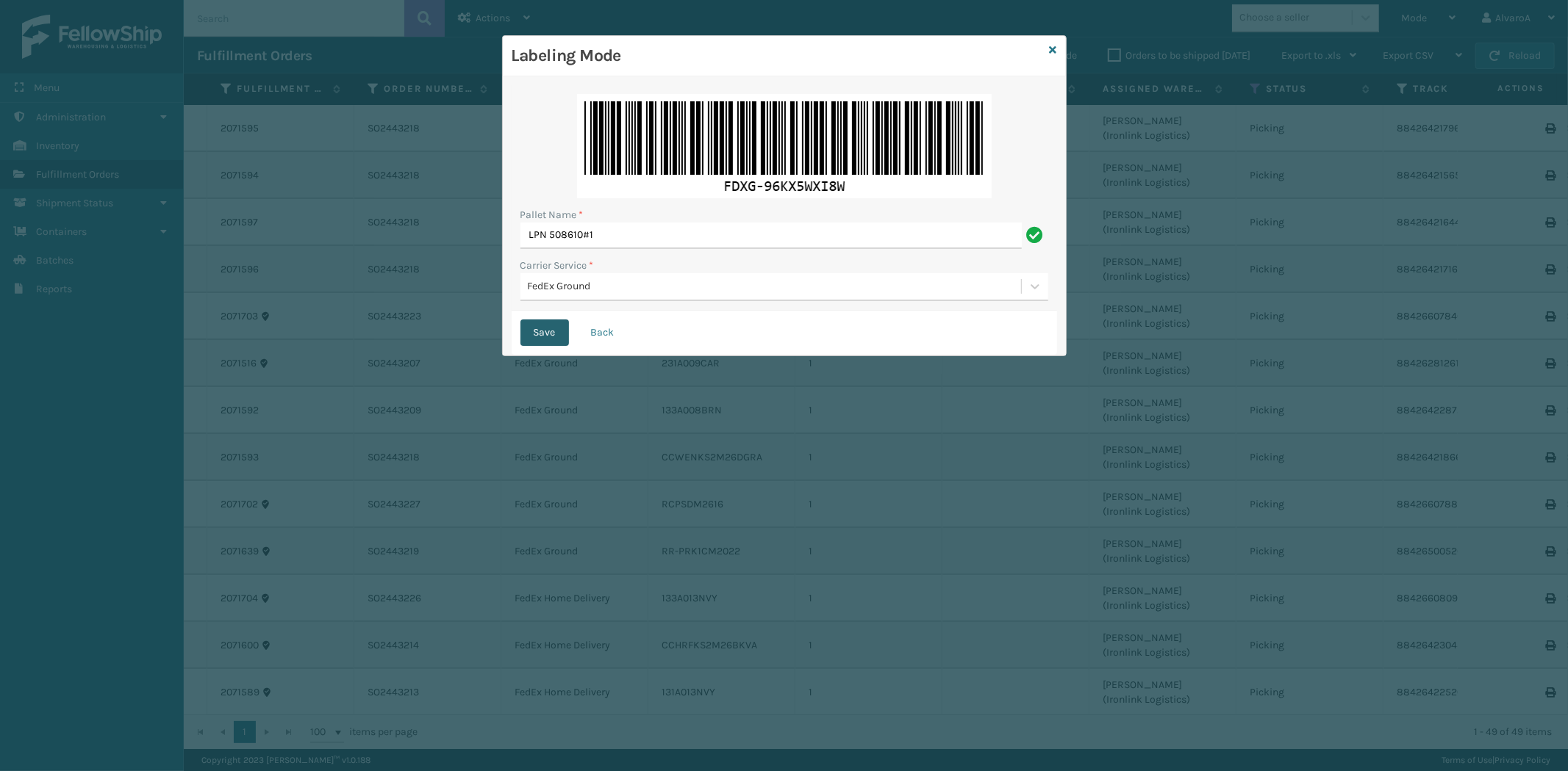
click at [548, 334] on button "Save" at bounding box center [544, 332] width 48 height 27
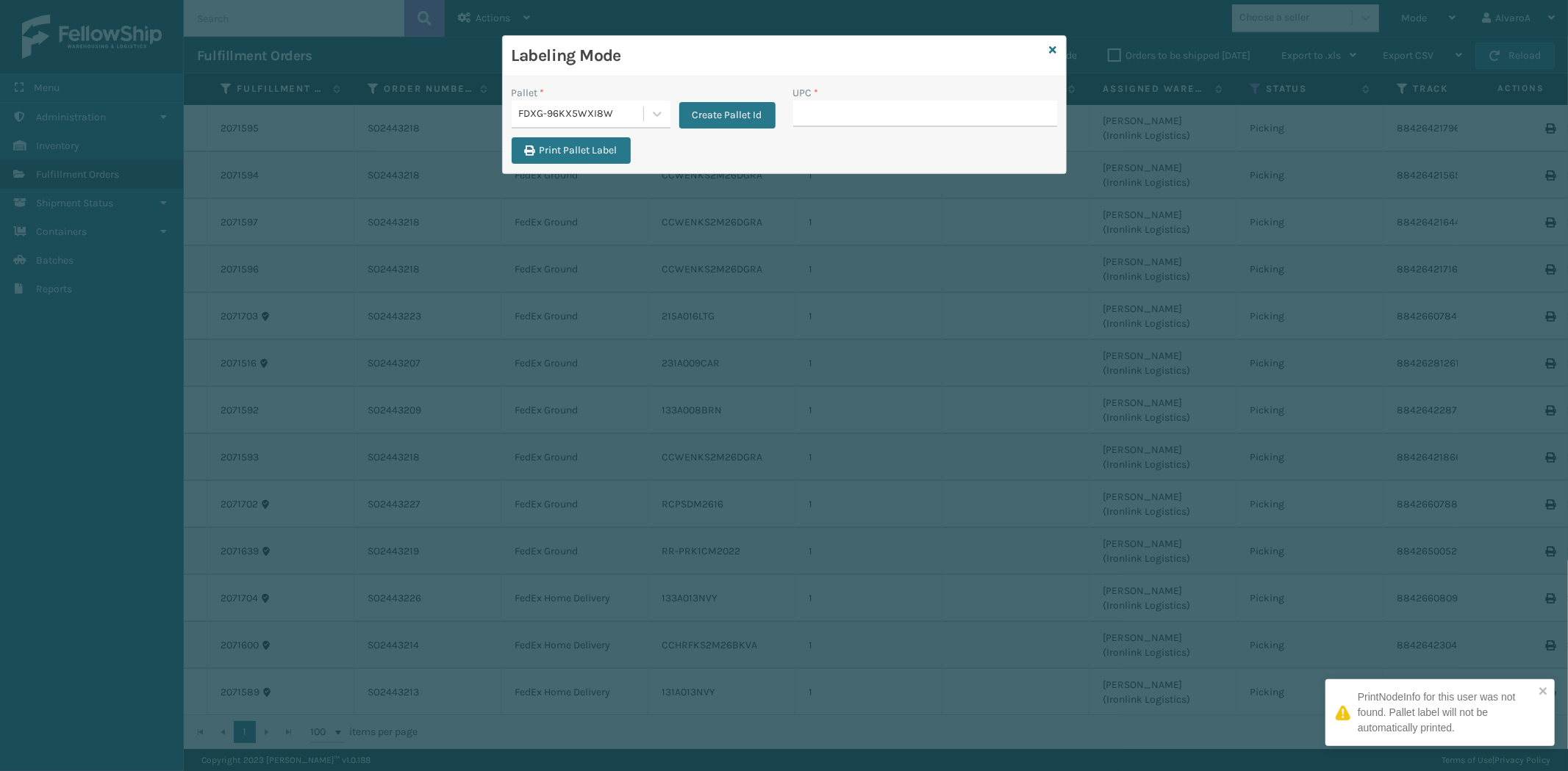
click at [869, 111] on input "UPC *" at bounding box center [924, 114] width 263 height 27
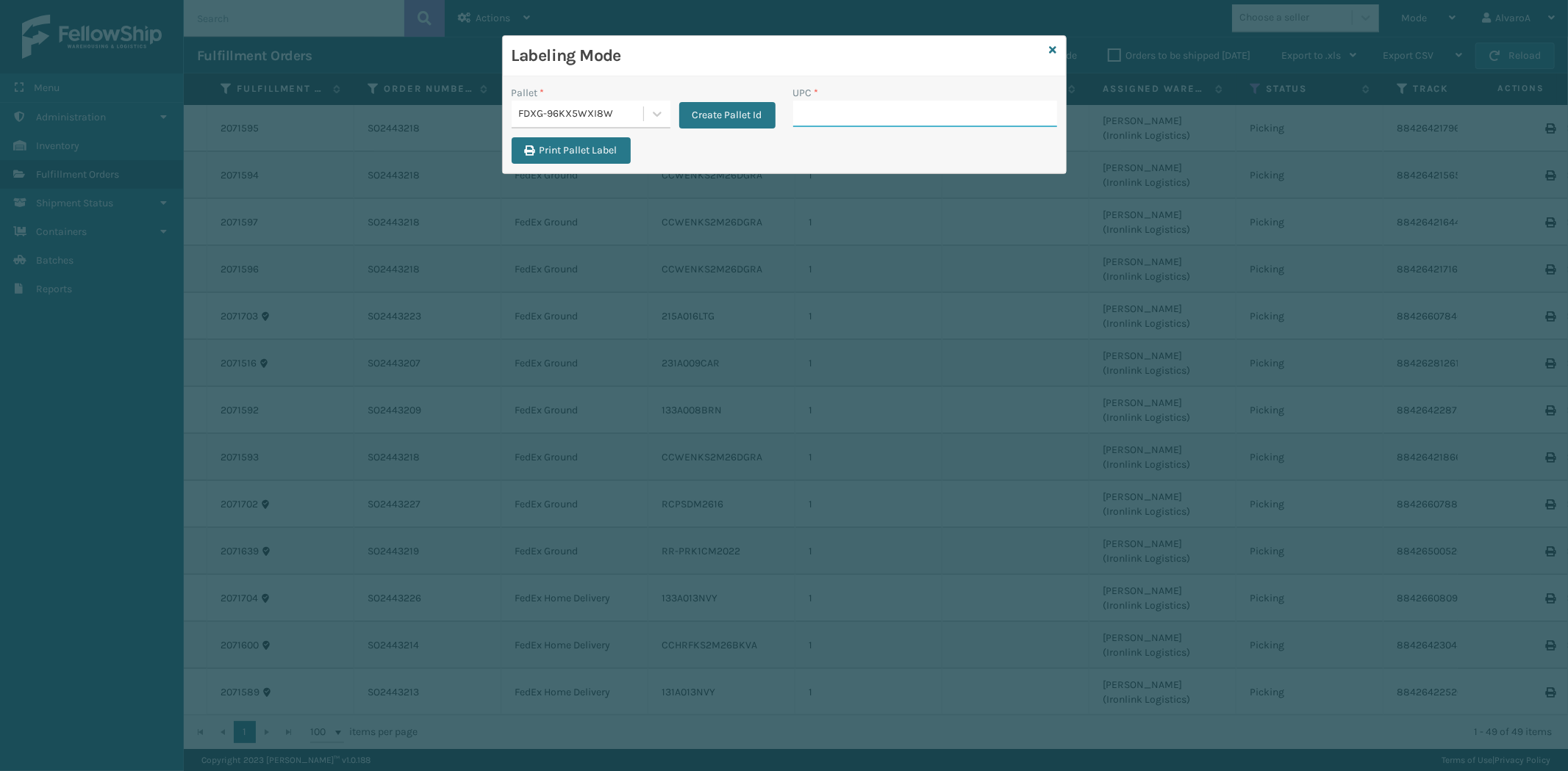
paste input "131A013NVY"
type input "131A013NVY"
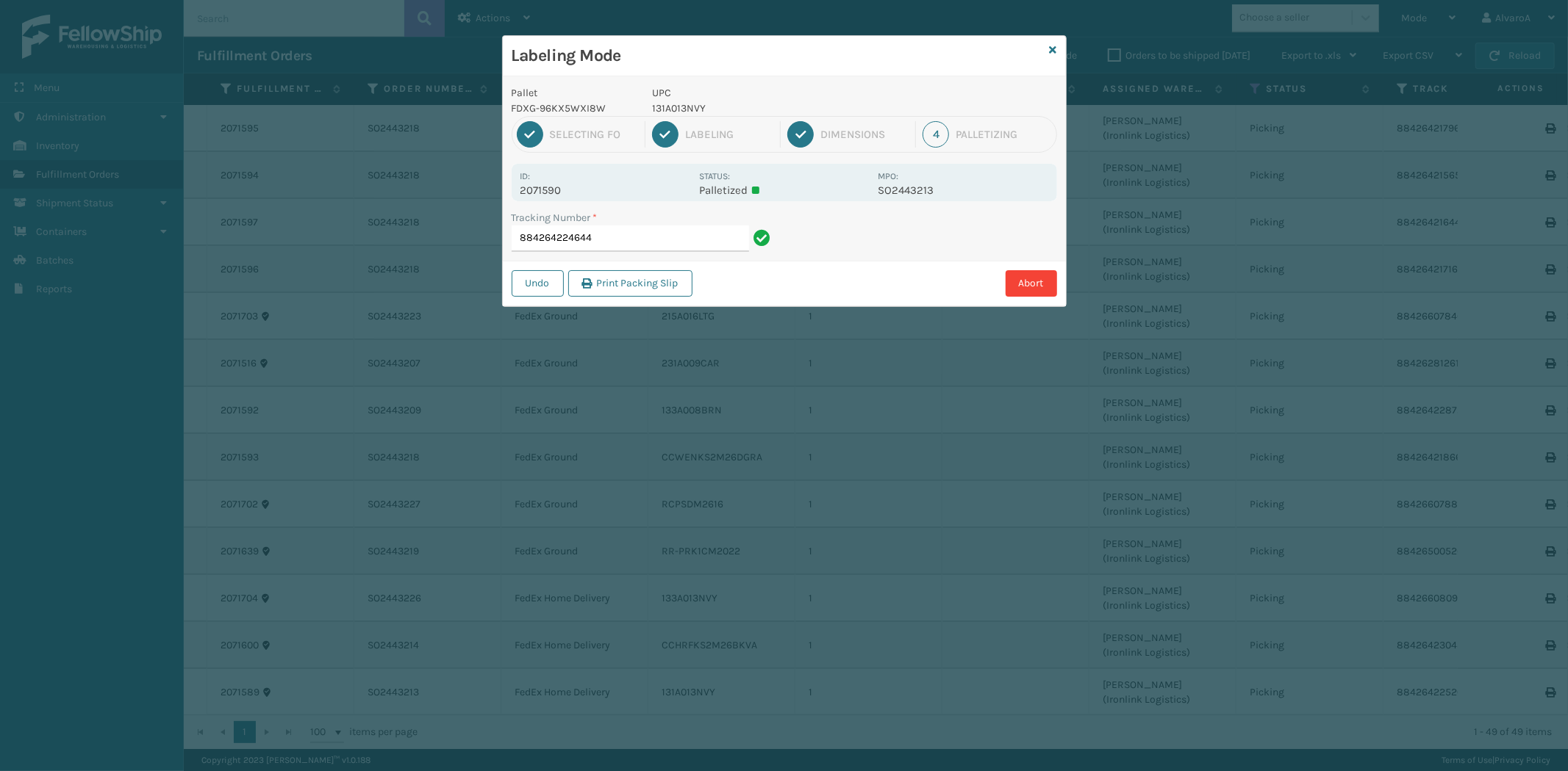
type input "884264224644 131A013NVY"
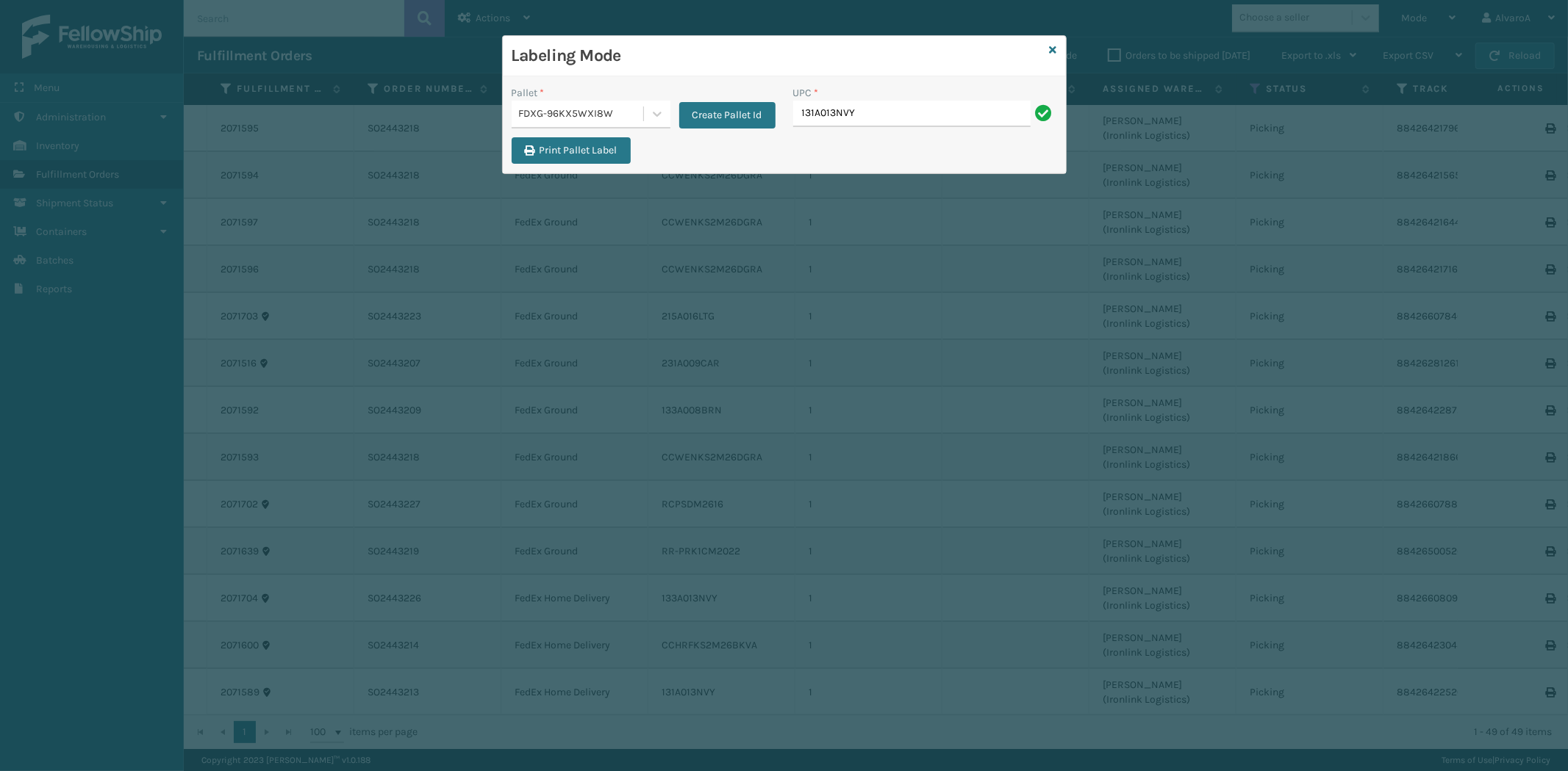
type input "131A013NVY"
paste input "CCHRFKS2M26BKVA"
type input "CCHRFKS2M26BKVA"
paste input "RCPSDM2616"
type input "RCPSDM2616"
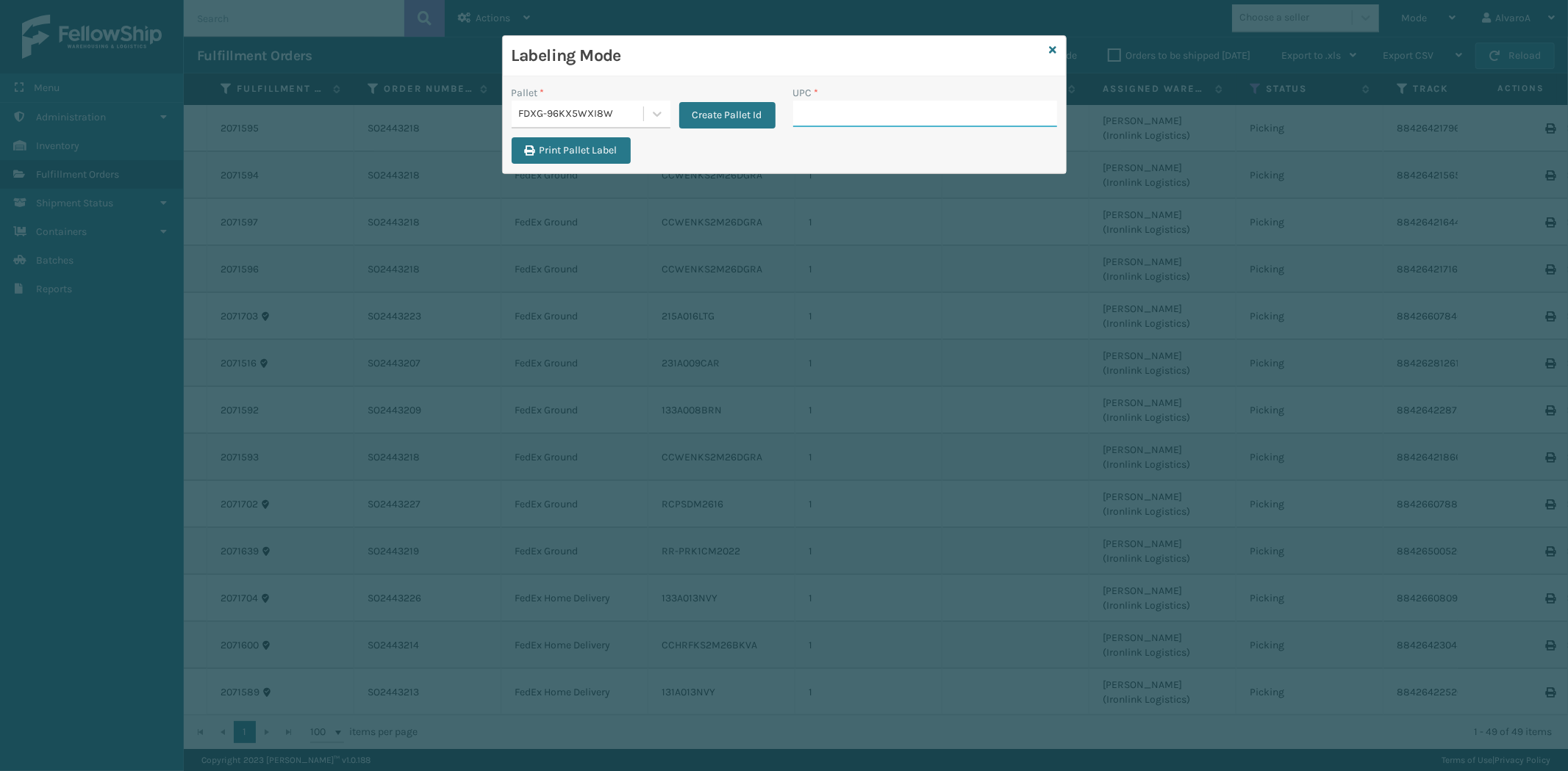
paste input "CCWENKS2M26DGRA"
type input "CCWENKS2M26DGRA"
paste input "CCWENKS2M26DGRA"
type input "CCWENKS2M26DGRA"
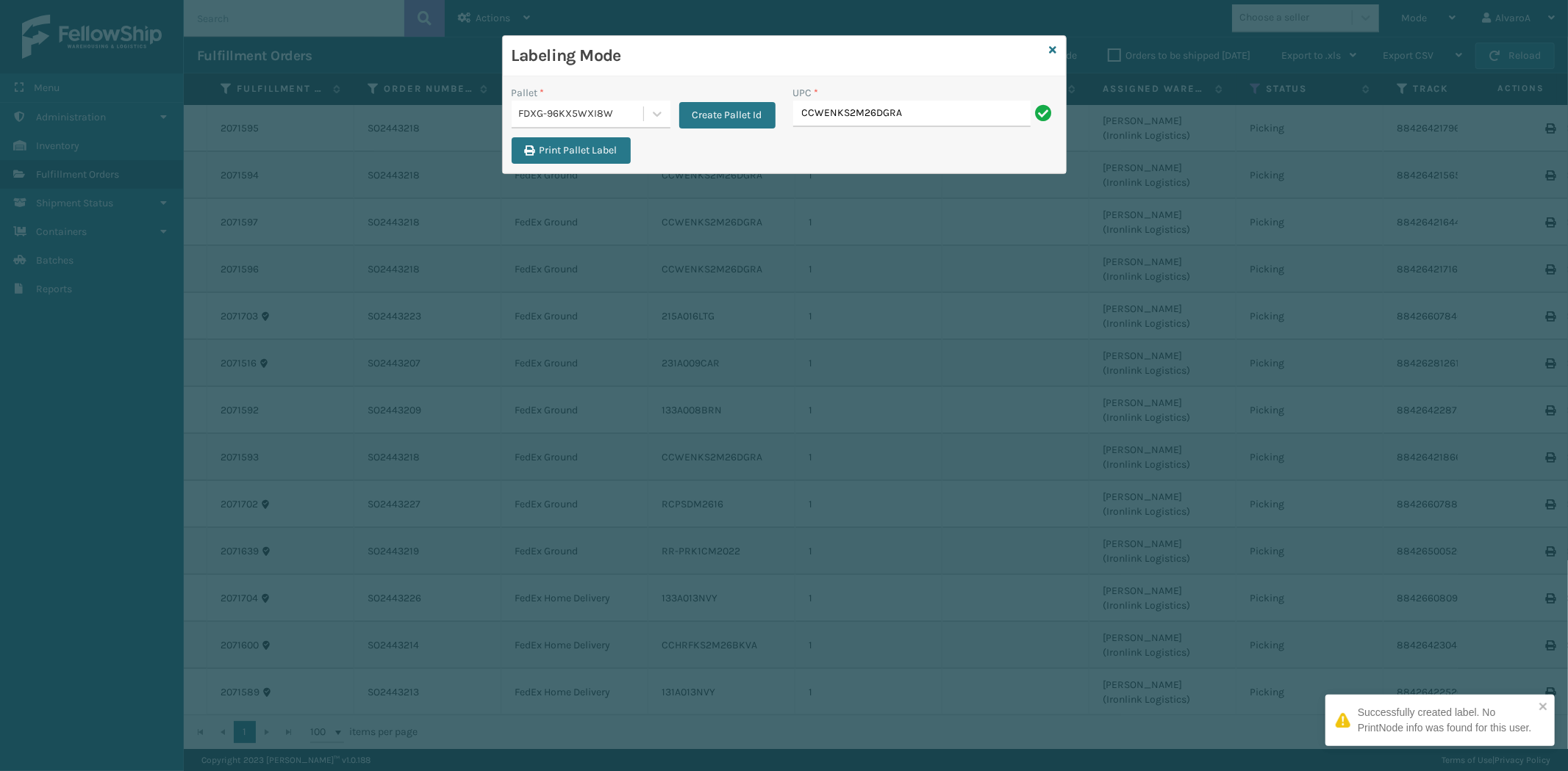
type input "CCWENKS2M26DGRA"
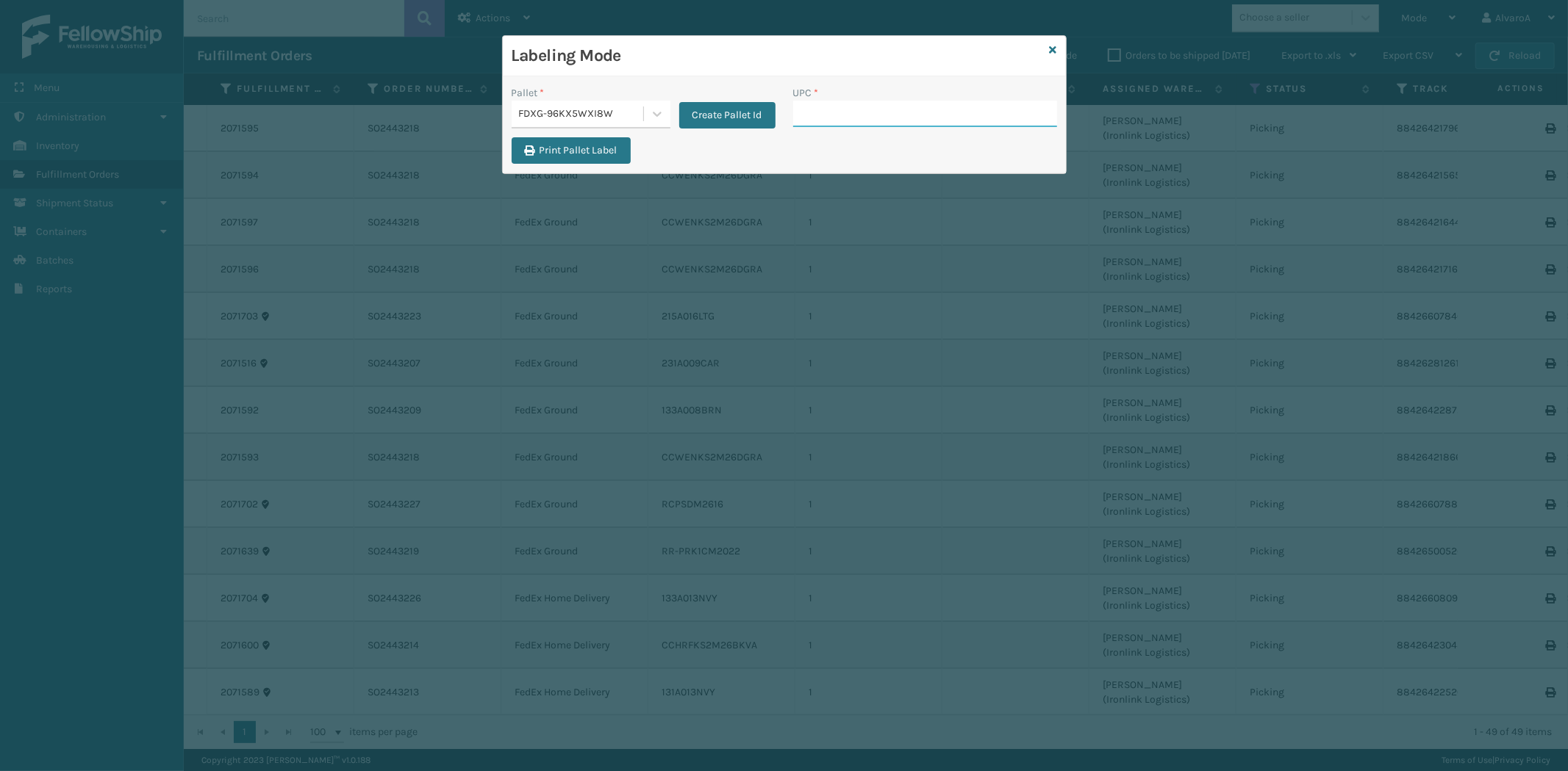
paste input "215A016LTG"
type input "215A016LTG"
paste input "133A013NVY"
type input "133A013NVY"
paste input "133A008BRN"
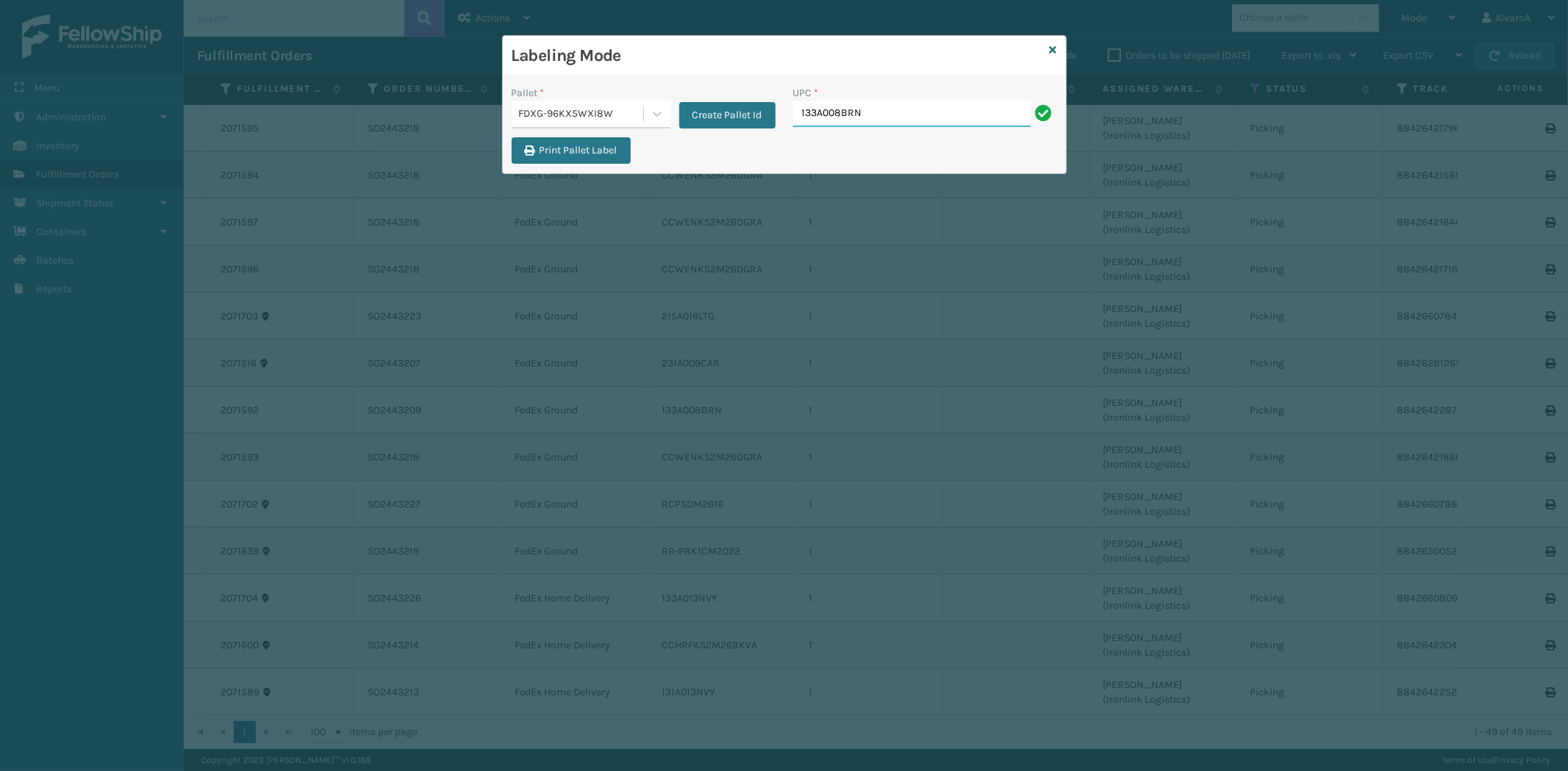
type input "133A008BRN"
paste input "231A009CAR"
type input "231A009CAR"
paste input "RR-PRK1CM2022"
type input "RR-PRK1CM2022"
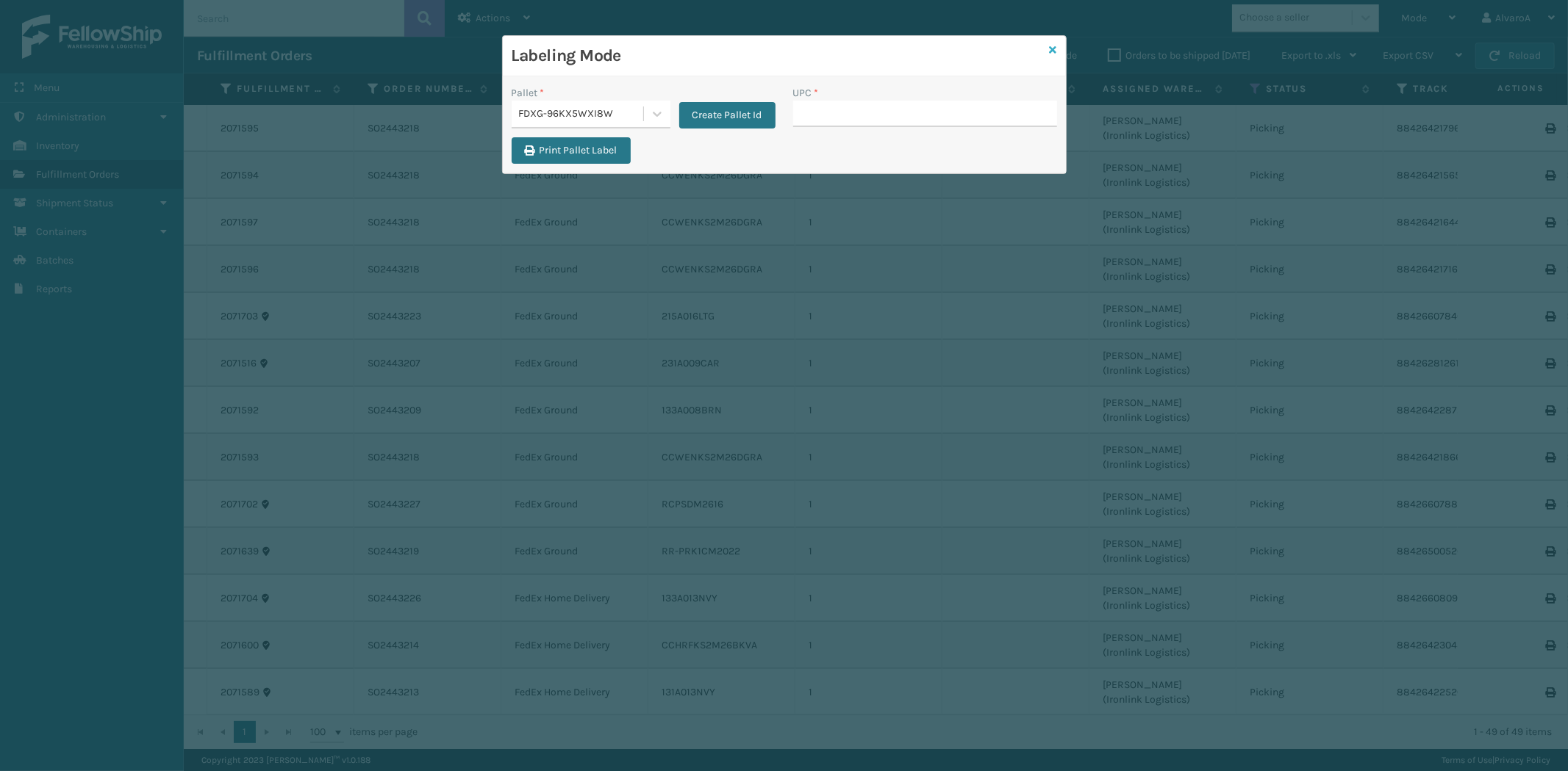
click at [1053, 45] on icon at bounding box center [1053, 50] width 8 height 10
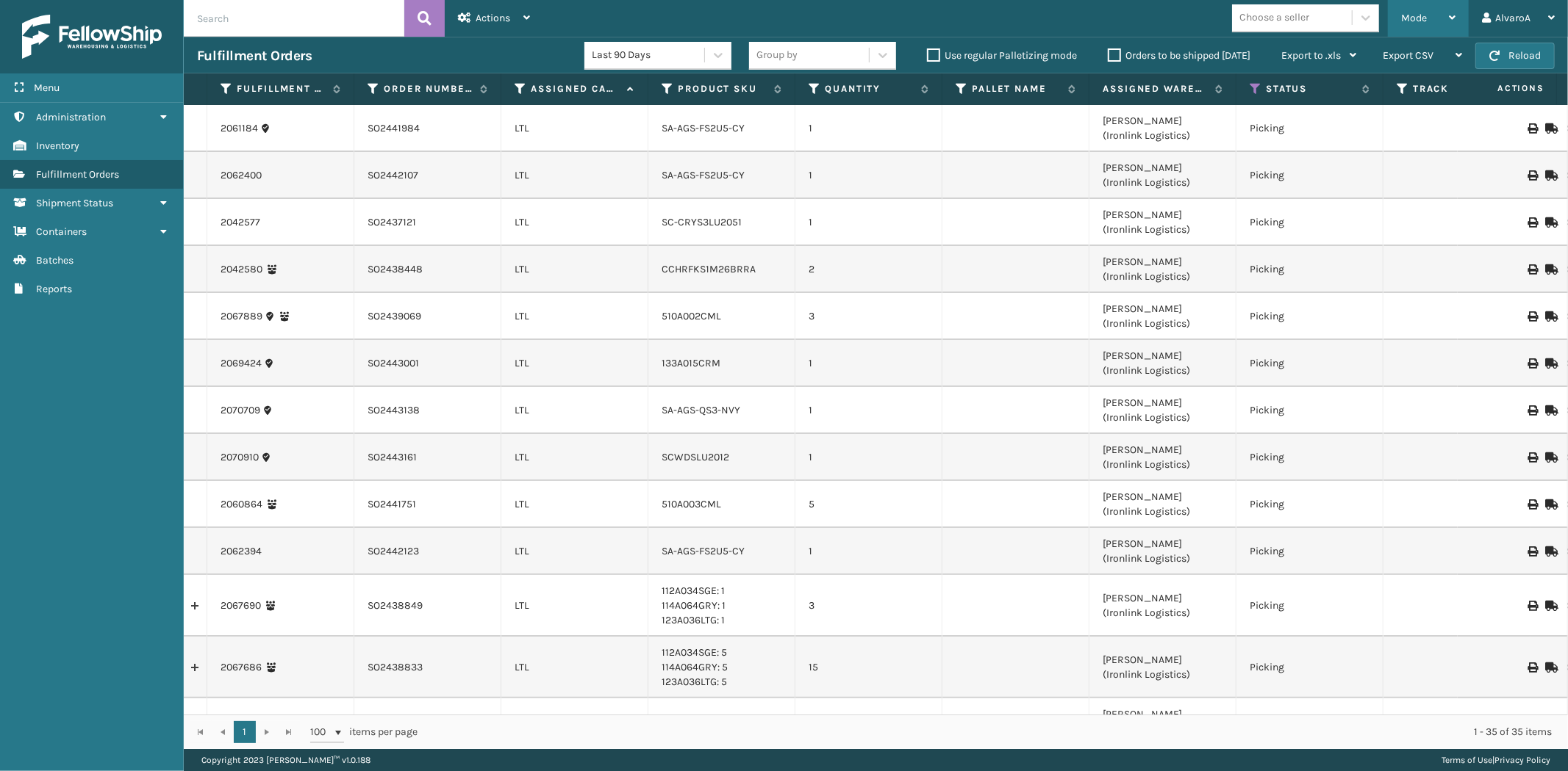
click at [1401, 24] on div "Mode" at bounding box center [1428, 18] width 54 height 37
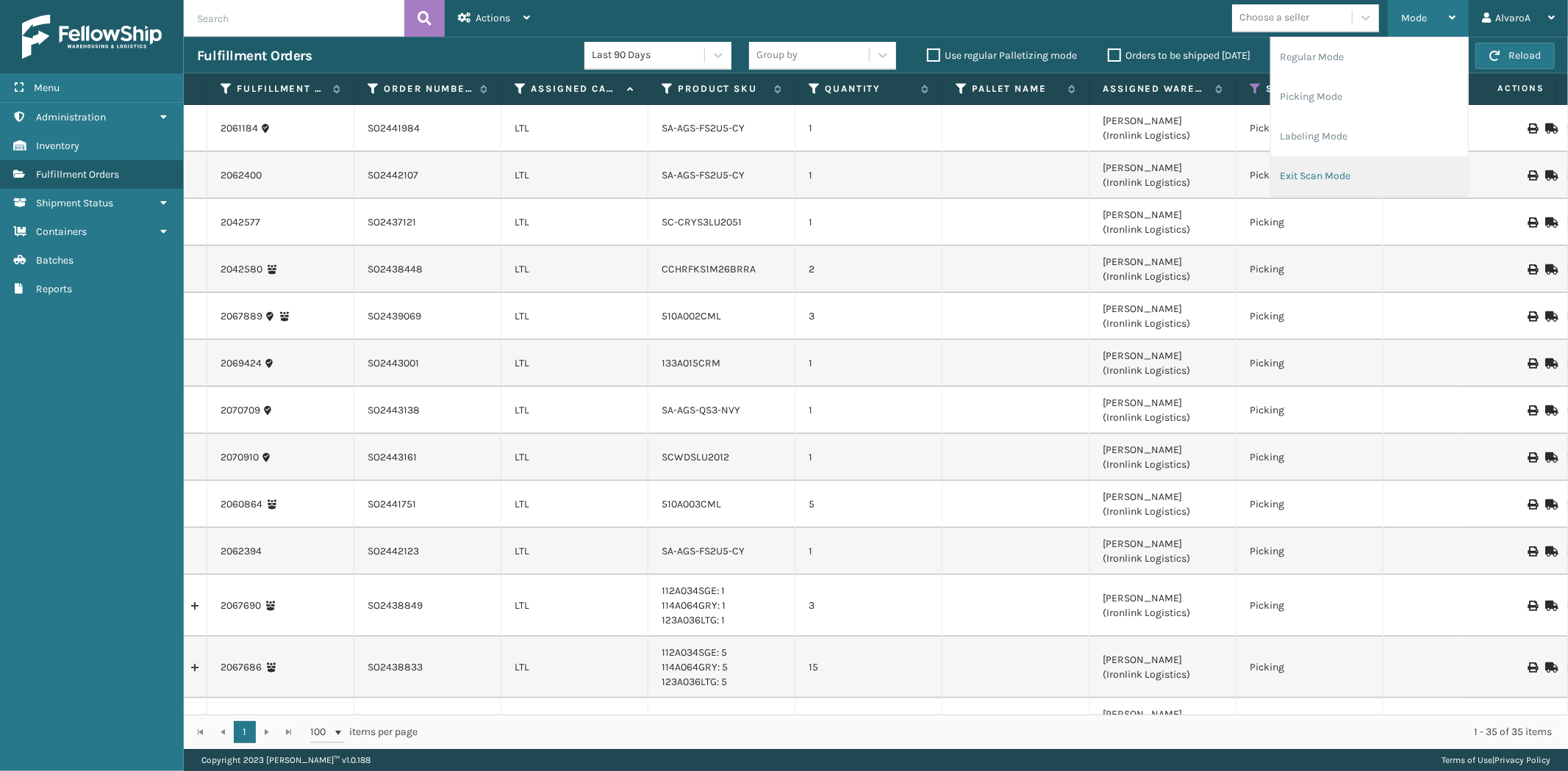
click at [1303, 174] on li "Exit Scan Mode" at bounding box center [1369, 176] width 197 height 40
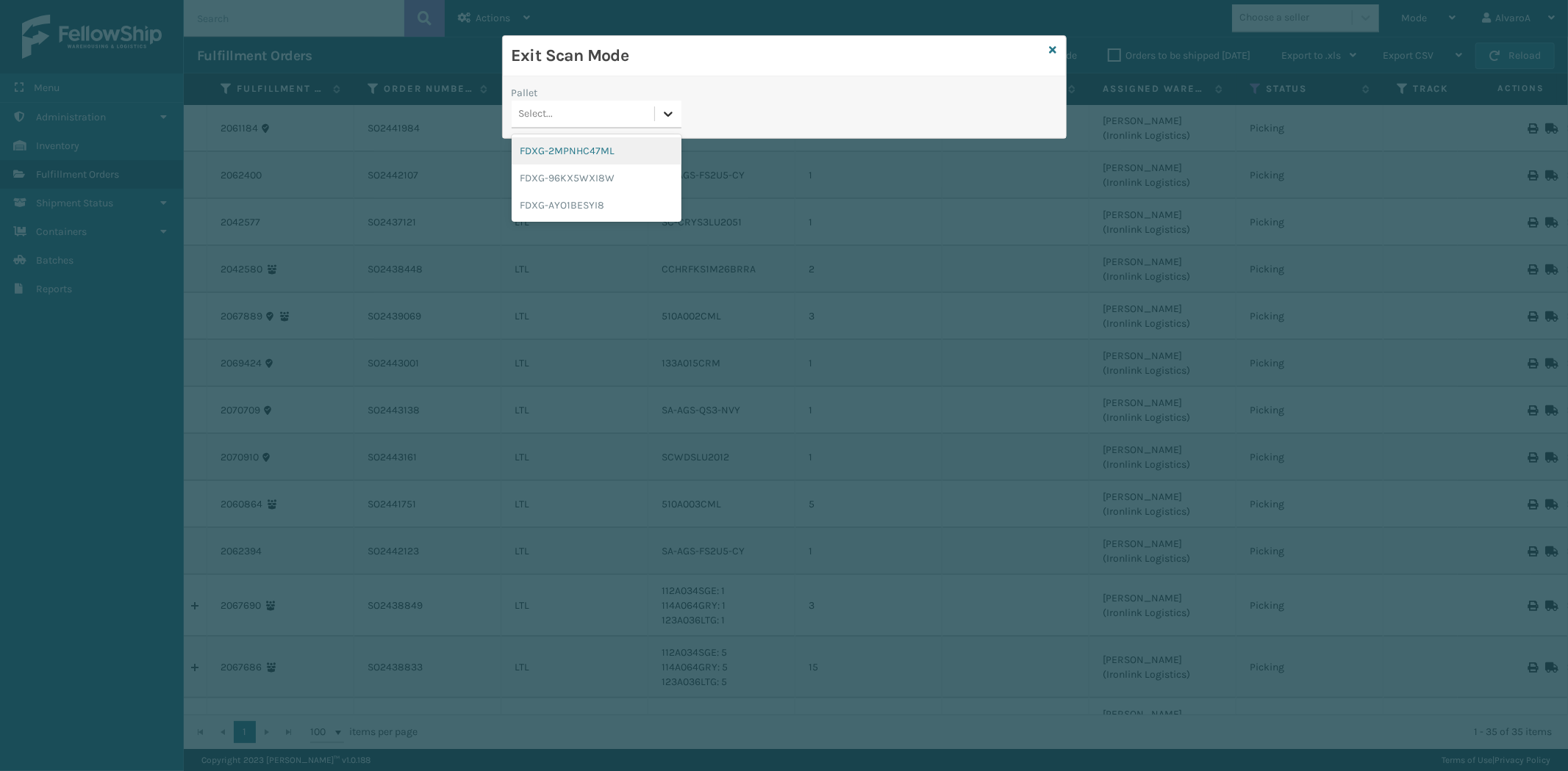
click at [674, 117] on icon at bounding box center [668, 113] width 15 height 15
click at [579, 174] on div "FDXG-96KX5WXI8W" at bounding box center [596, 178] width 170 height 27
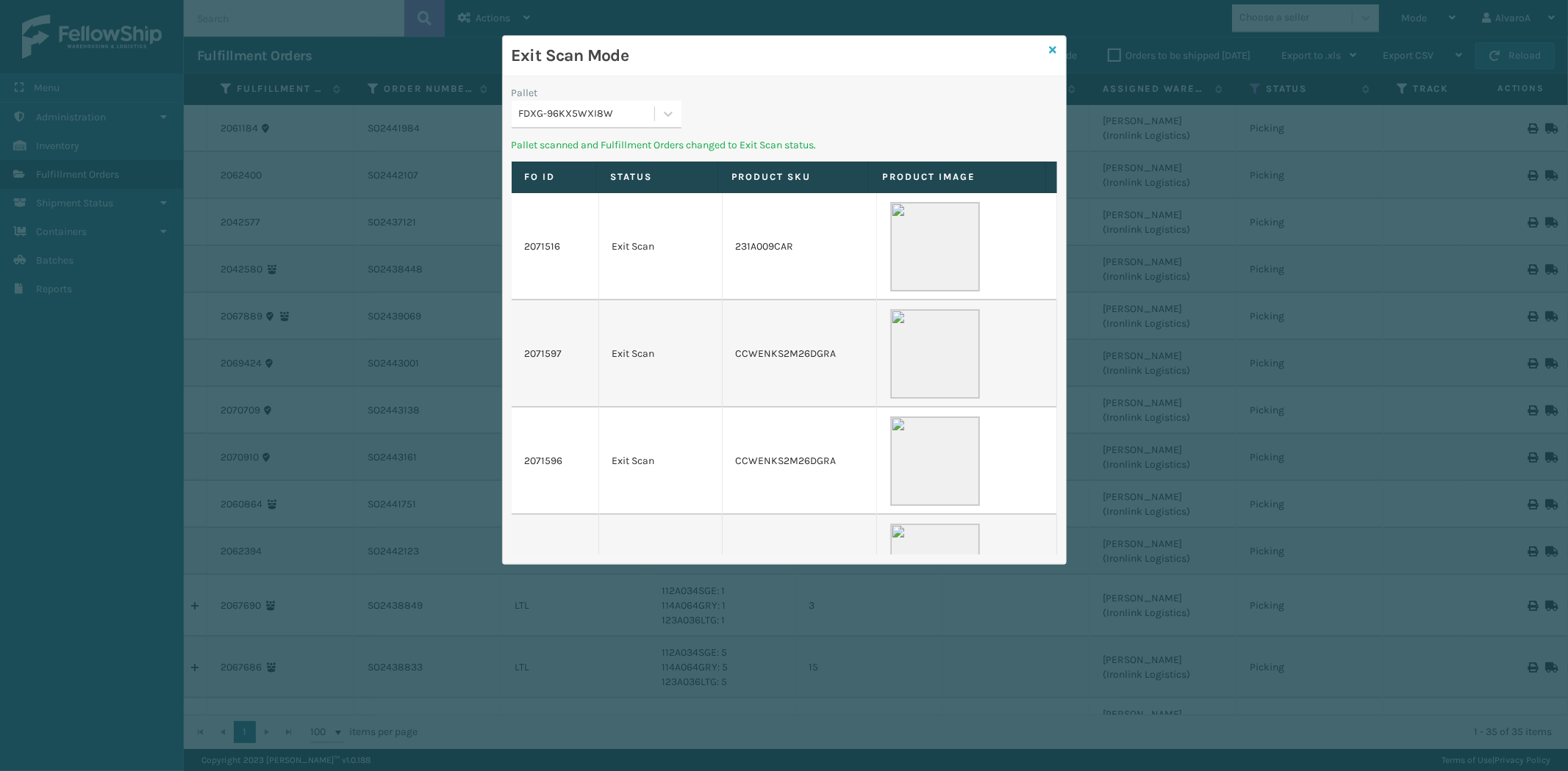
click at [1050, 48] on icon at bounding box center [1053, 50] width 8 height 10
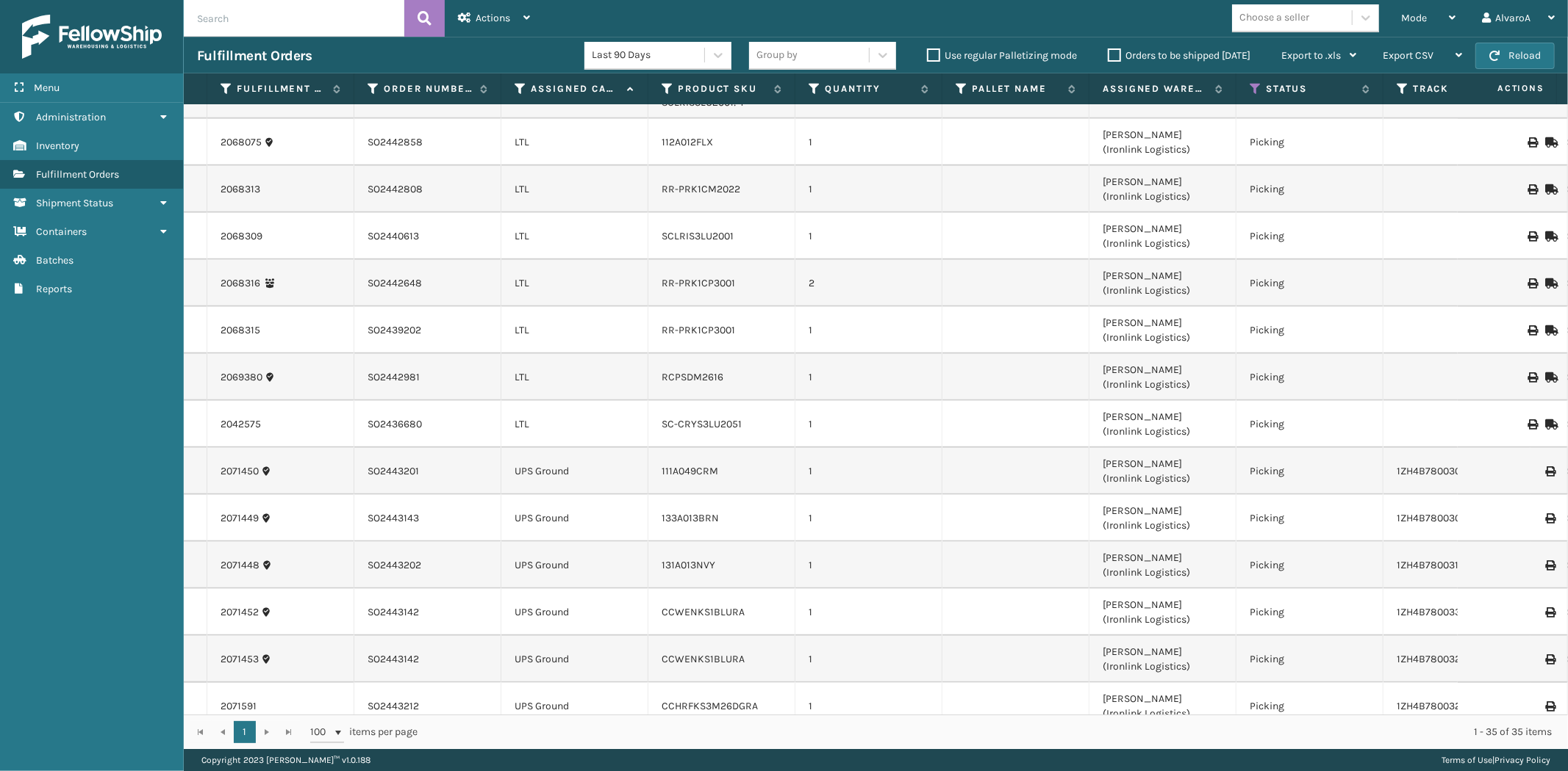
scroll to position [1208, 0]
